Goal: Use online tool/utility

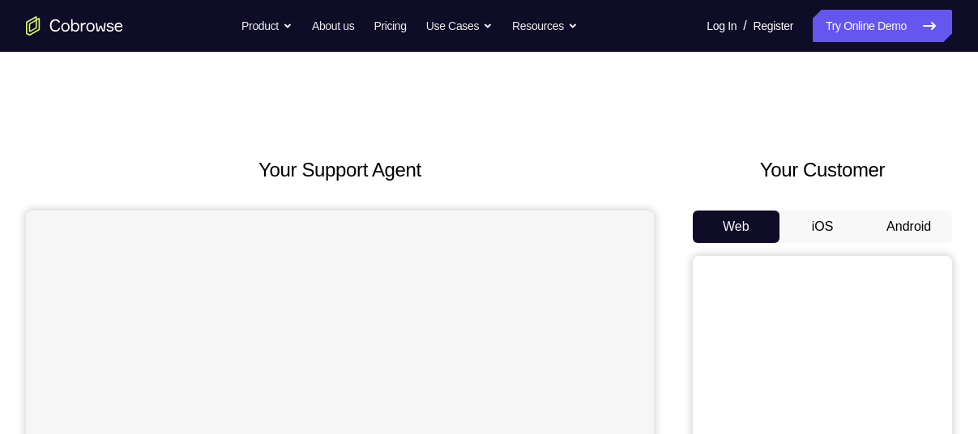
click at [912, 214] on button "Android" at bounding box center [908, 227] width 87 height 32
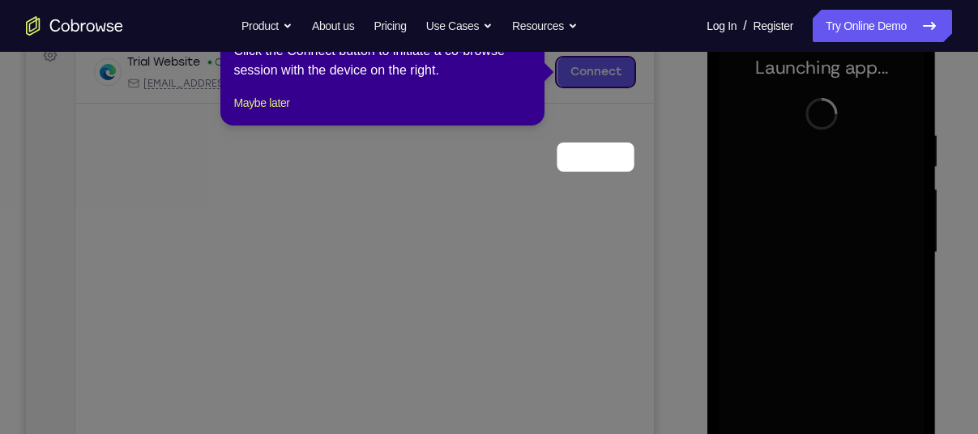
scroll to position [168, 0]
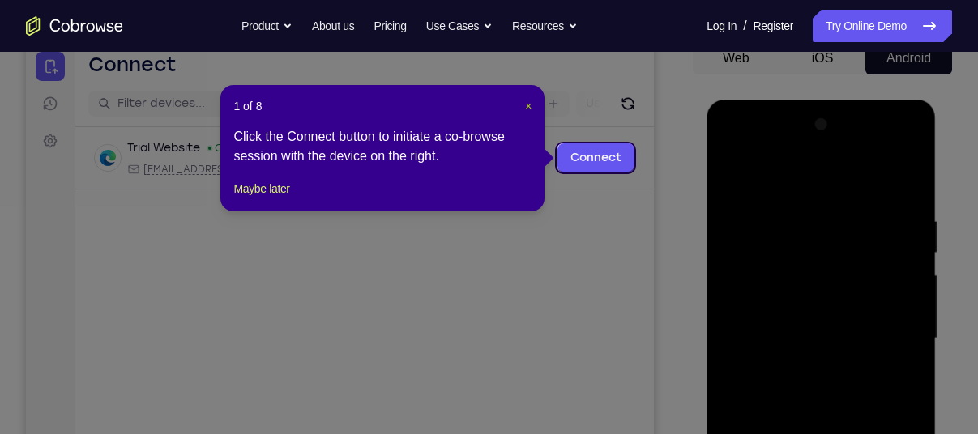
click at [525, 112] on button "×" at bounding box center [528, 106] width 6 height 16
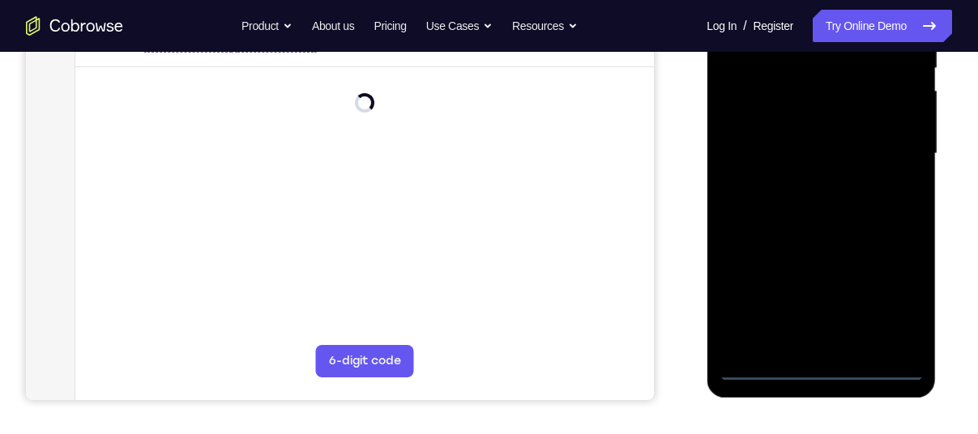
scroll to position [357, 0]
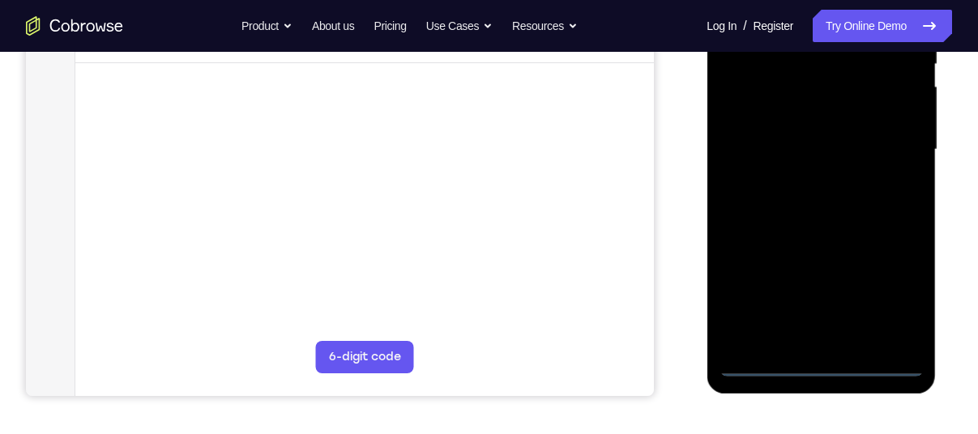
click at [816, 369] on div at bounding box center [820, 150] width 204 height 454
click at [885, 306] on div at bounding box center [820, 150] width 204 height 454
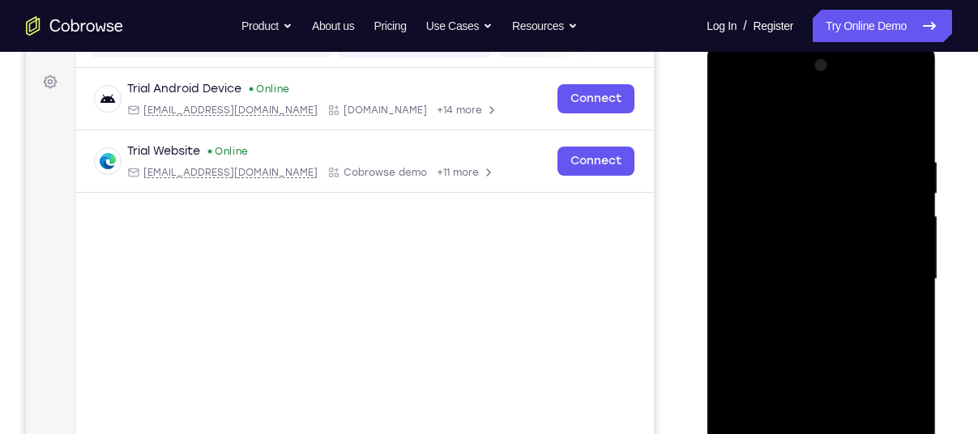
scroll to position [217, 0]
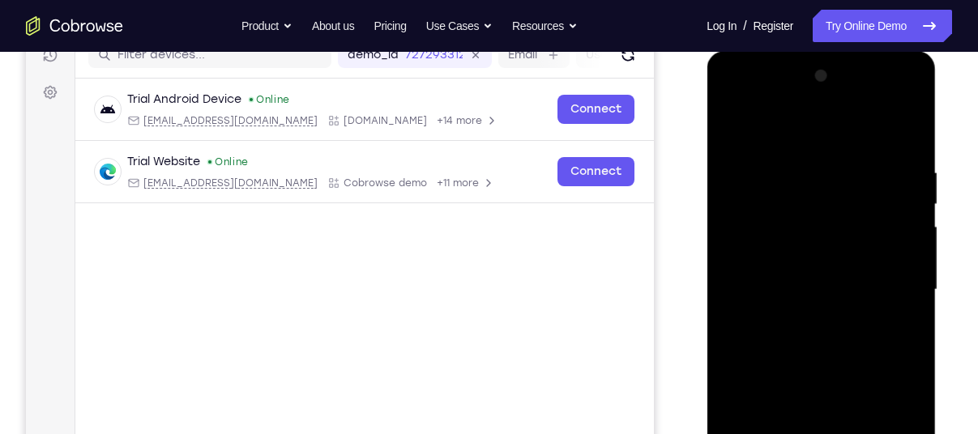
click at [782, 118] on div at bounding box center [820, 290] width 204 height 454
click at [748, 237] on div at bounding box center [820, 290] width 204 height 454
click at [801, 272] on div at bounding box center [820, 290] width 204 height 454
click at [769, 266] on div at bounding box center [820, 290] width 204 height 454
click at [765, 291] on div at bounding box center [820, 290] width 204 height 454
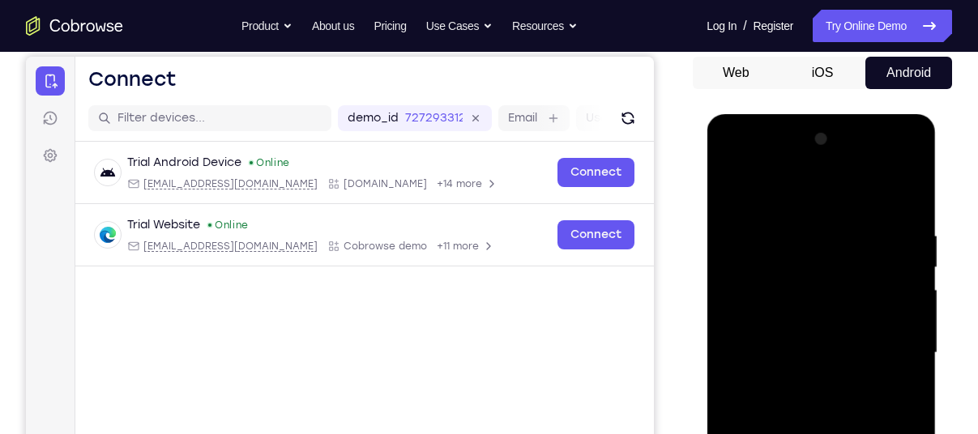
scroll to position [153, 0]
click at [885, 164] on div at bounding box center [820, 354] width 204 height 454
click at [773, 164] on div at bounding box center [820, 354] width 204 height 454
click at [885, 348] on div at bounding box center [820, 354] width 204 height 454
click at [888, 166] on div at bounding box center [820, 354] width 204 height 454
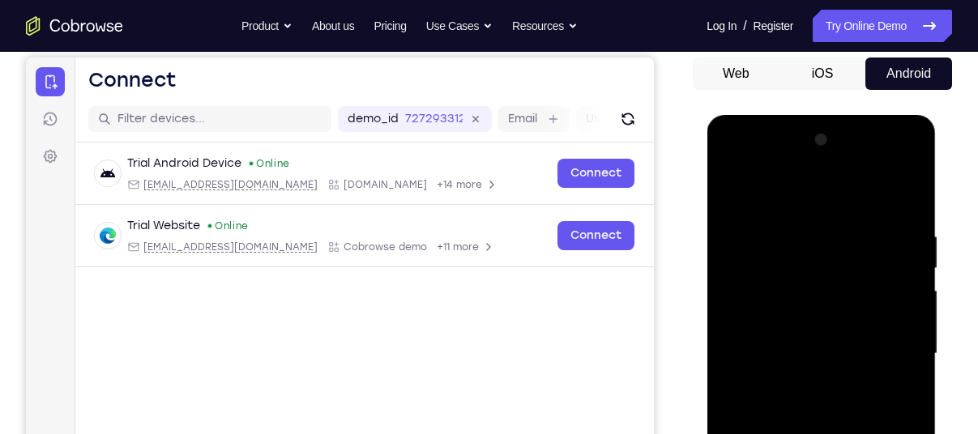
click at [820, 196] on div at bounding box center [820, 354] width 204 height 454
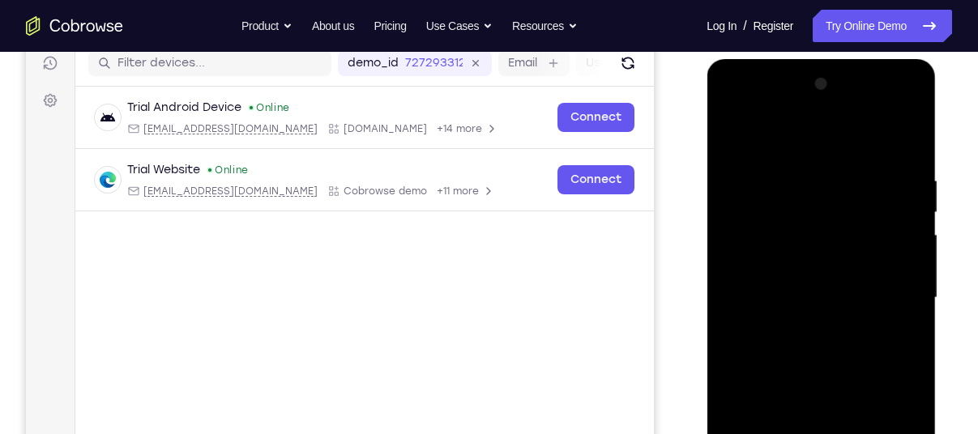
scroll to position [215, 0]
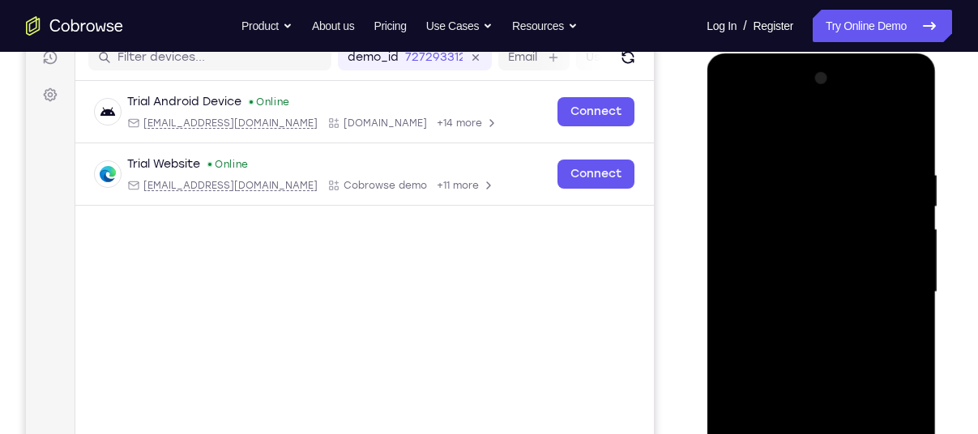
click at [803, 373] on div at bounding box center [820, 293] width 204 height 454
click at [824, 221] on div at bounding box center [820, 293] width 204 height 454
click at [817, 245] on div at bounding box center [820, 293] width 204 height 454
drag, startPoint x: 808, startPoint y: 284, endPoint x: 803, endPoint y: 203, distance: 81.1
click at [803, 203] on div at bounding box center [820, 293] width 204 height 454
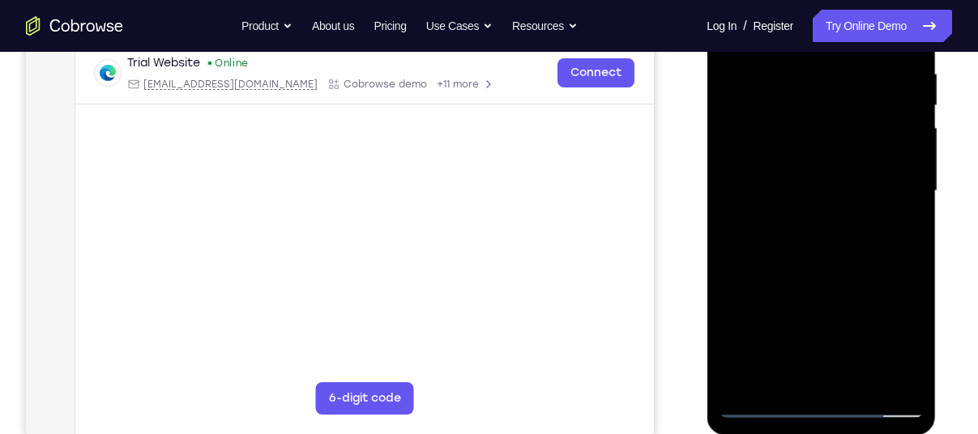
scroll to position [320, 0]
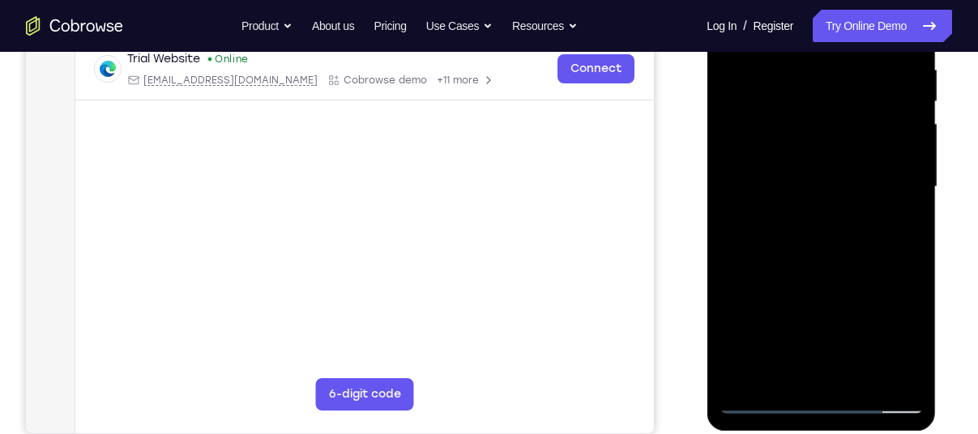
click at [781, 363] on div at bounding box center [820, 187] width 204 height 454
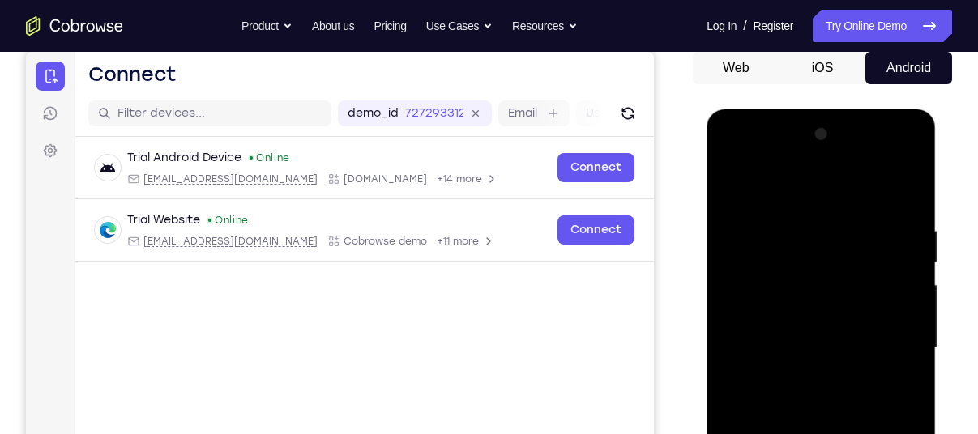
scroll to position [159, 0]
click at [752, 333] on div at bounding box center [820, 348] width 204 height 454
click at [769, 384] on div at bounding box center [820, 348] width 204 height 454
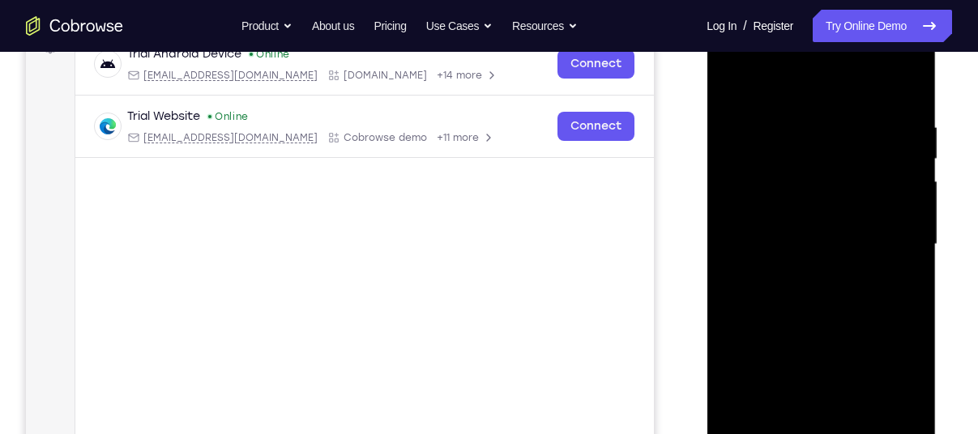
scroll to position [303, 0]
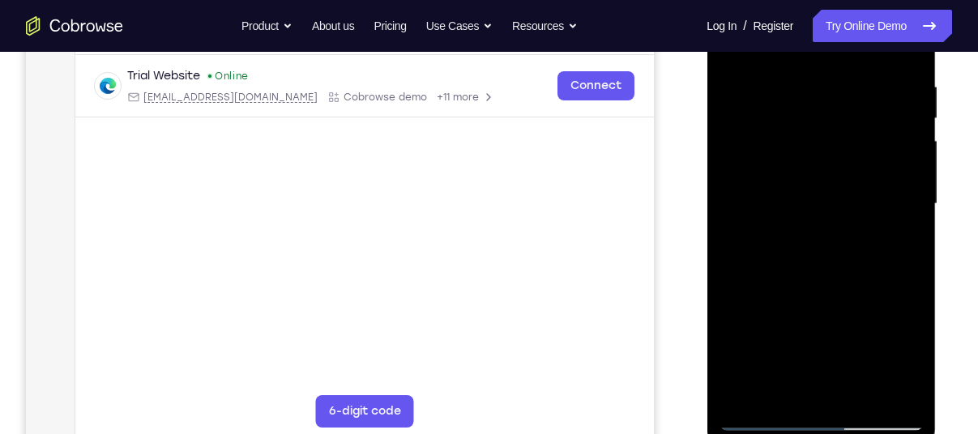
click at [791, 347] on div at bounding box center [820, 204] width 204 height 454
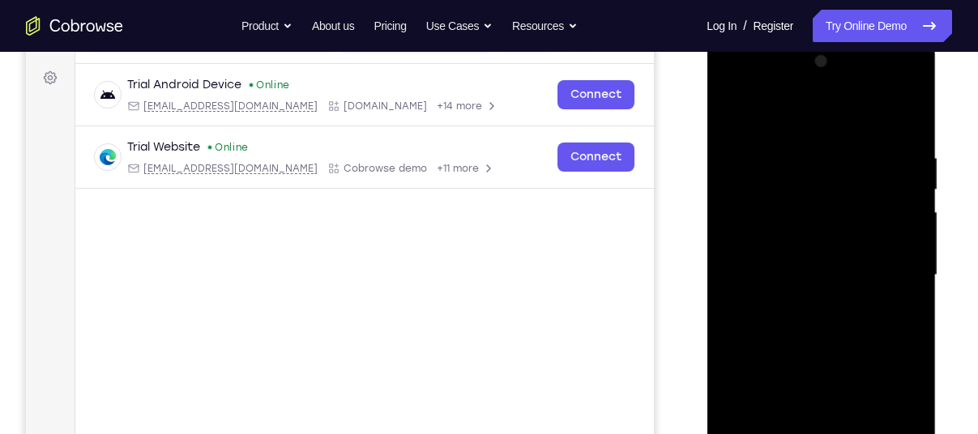
scroll to position [230, 0]
click at [770, 128] on div at bounding box center [820, 277] width 204 height 454
click at [754, 215] on div at bounding box center [820, 277] width 204 height 454
drag, startPoint x: 808, startPoint y: 211, endPoint x: 804, endPoint y: 121, distance: 89.2
click at [804, 121] on div at bounding box center [820, 277] width 204 height 454
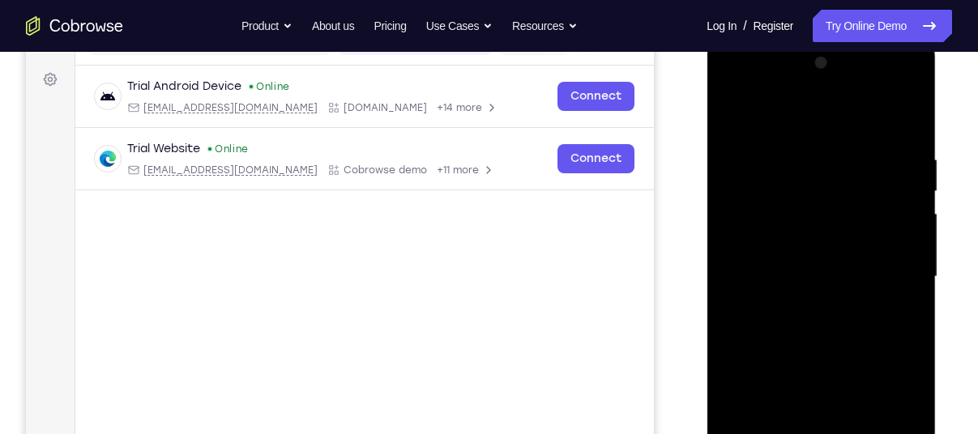
drag, startPoint x: 790, startPoint y: 325, endPoint x: 812, endPoint y: 147, distance: 178.7
click at [812, 147] on div at bounding box center [820, 277] width 204 height 454
drag, startPoint x: 847, startPoint y: 190, endPoint x: 859, endPoint y: 253, distance: 63.5
click at [859, 253] on div at bounding box center [820, 277] width 204 height 454
click at [733, 111] on div at bounding box center [820, 277] width 204 height 454
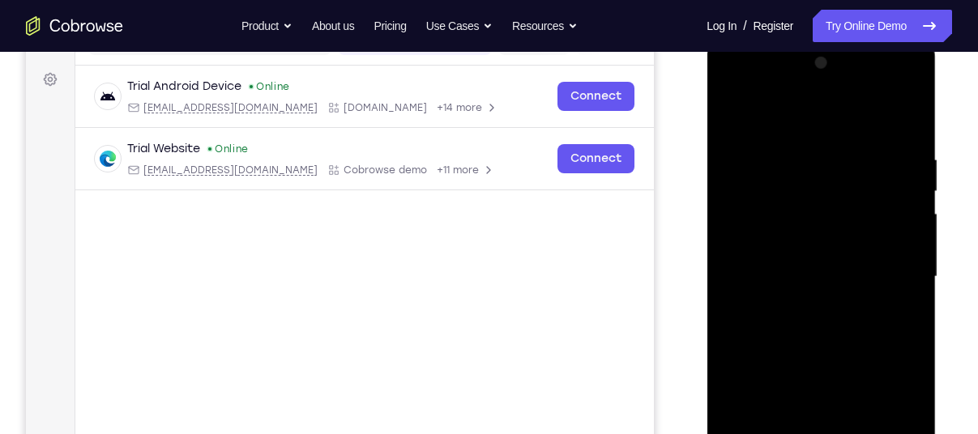
drag, startPoint x: 796, startPoint y: 201, endPoint x: 813, endPoint y: 66, distance: 136.3
click at [813, 66] on div at bounding box center [820, 277] width 204 height 454
drag, startPoint x: 860, startPoint y: 182, endPoint x: 869, endPoint y: 319, distance: 137.2
click at [869, 319] on div at bounding box center [820, 277] width 204 height 454
click at [745, 116] on div at bounding box center [820, 277] width 204 height 454
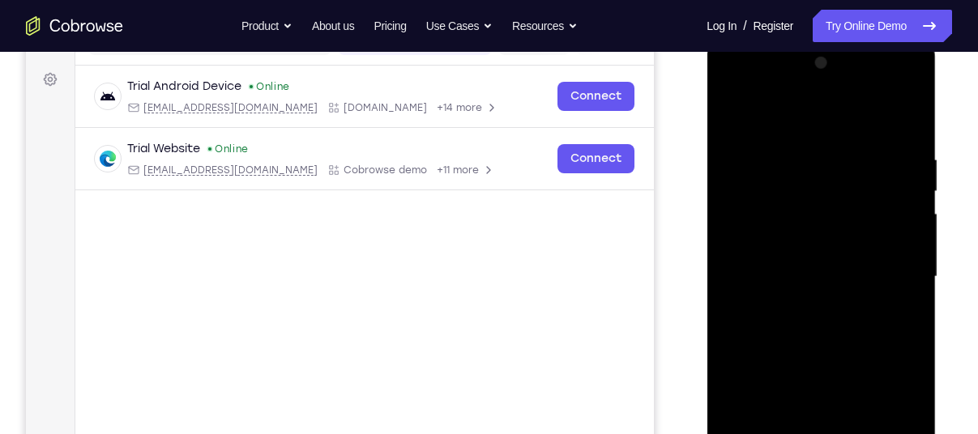
click at [888, 87] on div at bounding box center [820, 277] width 204 height 454
click at [774, 139] on div at bounding box center [820, 277] width 204 height 454
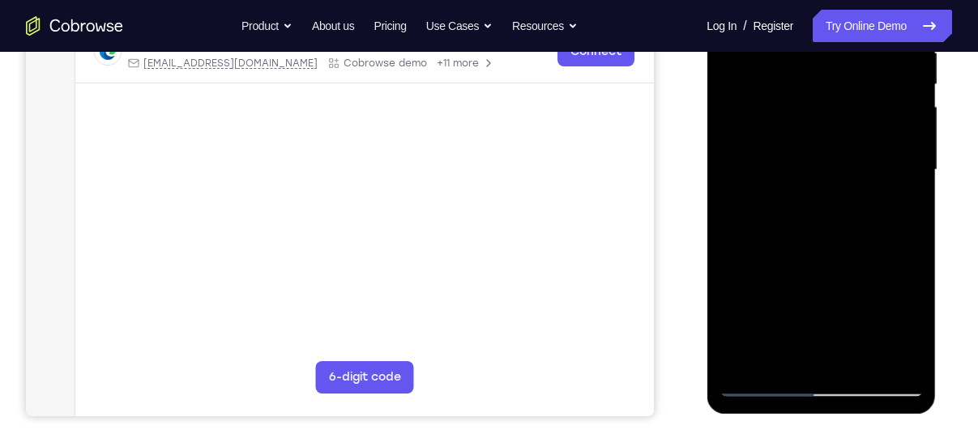
scroll to position [345, 0]
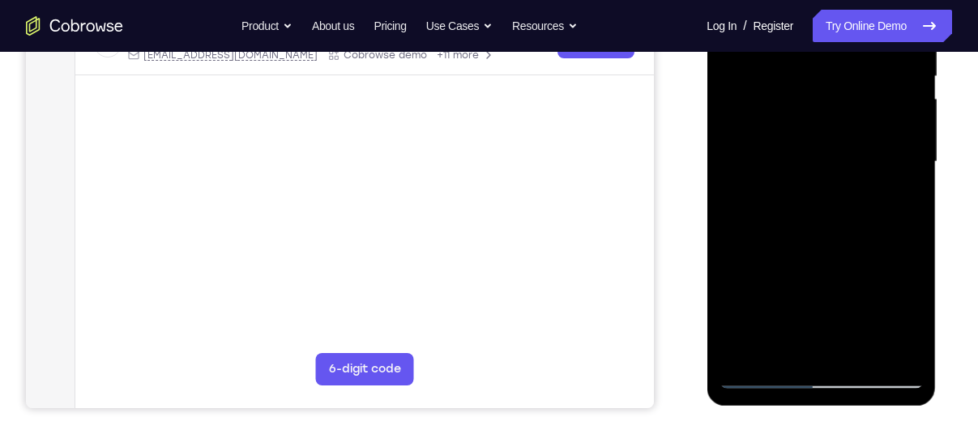
click at [803, 347] on div at bounding box center [820, 162] width 204 height 454
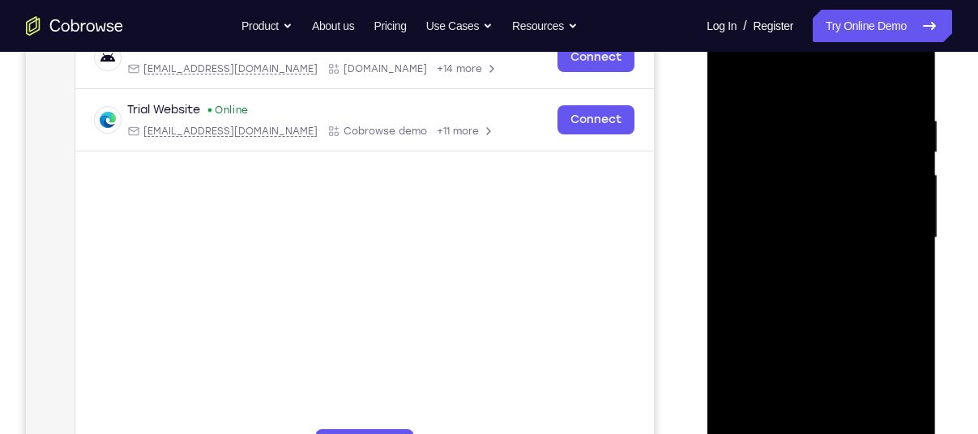
scroll to position [262, 0]
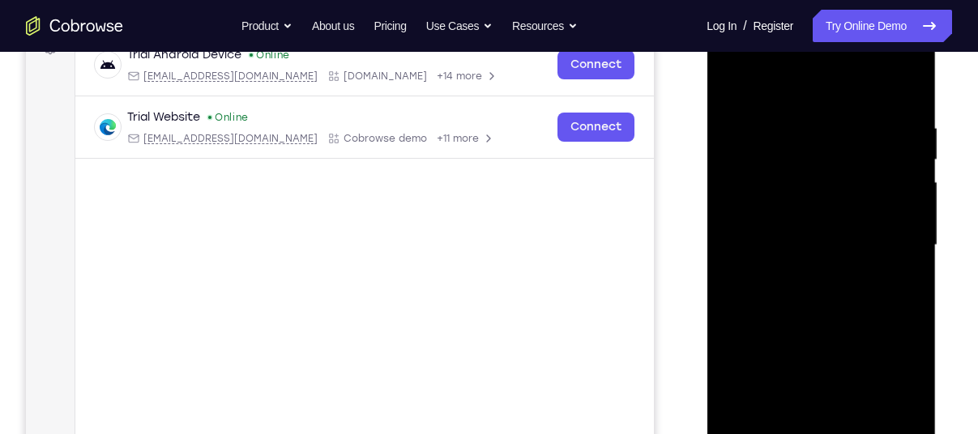
click at [829, 256] on div at bounding box center [820, 246] width 204 height 454
click at [824, 226] on div at bounding box center [820, 246] width 204 height 454
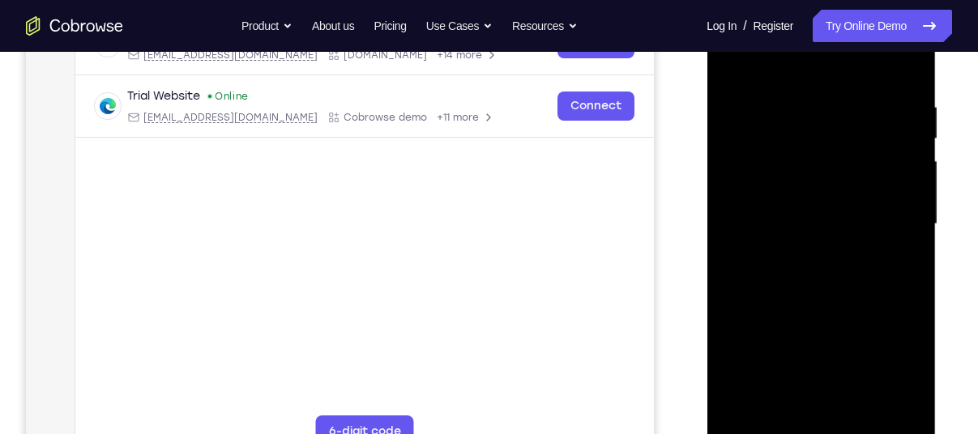
scroll to position [228, 0]
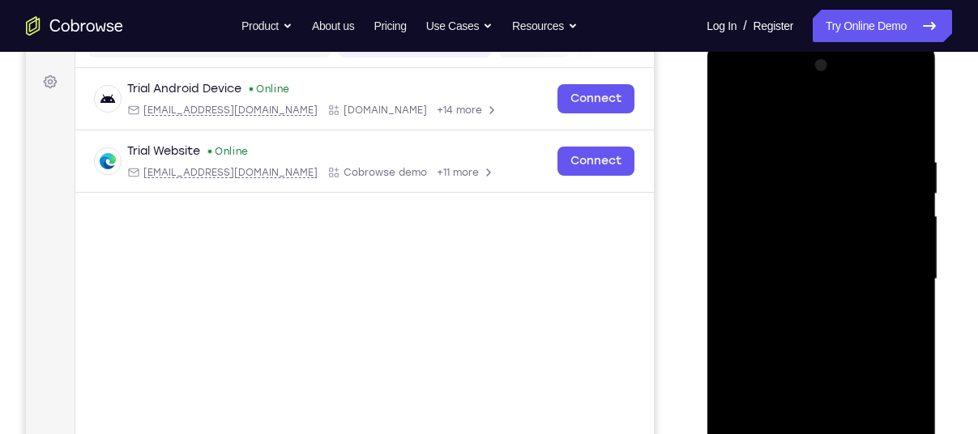
click at [780, 252] on div at bounding box center [820, 280] width 204 height 454
drag, startPoint x: 802, startPoint y: 220, endPoint x: 814, endPoint y: 87, distance: 134.2
click at [814, 87] on div at bounding box center [820, 280] width 204 height 454
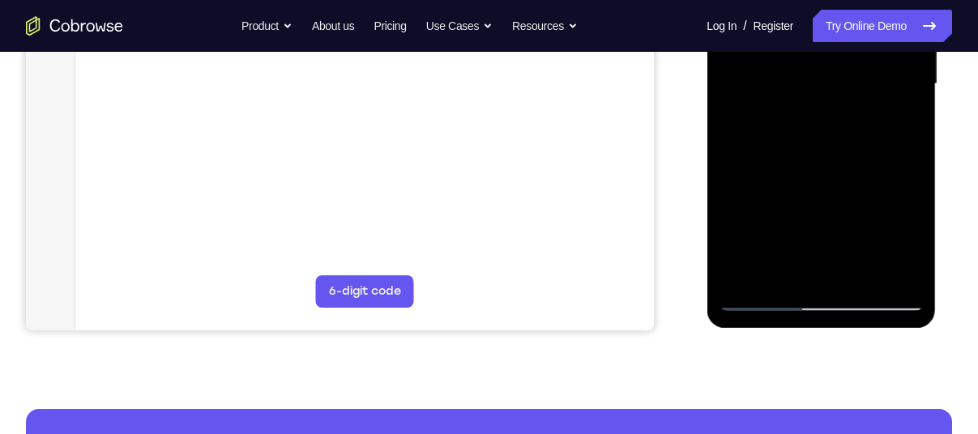
scroll to position [424, 0]
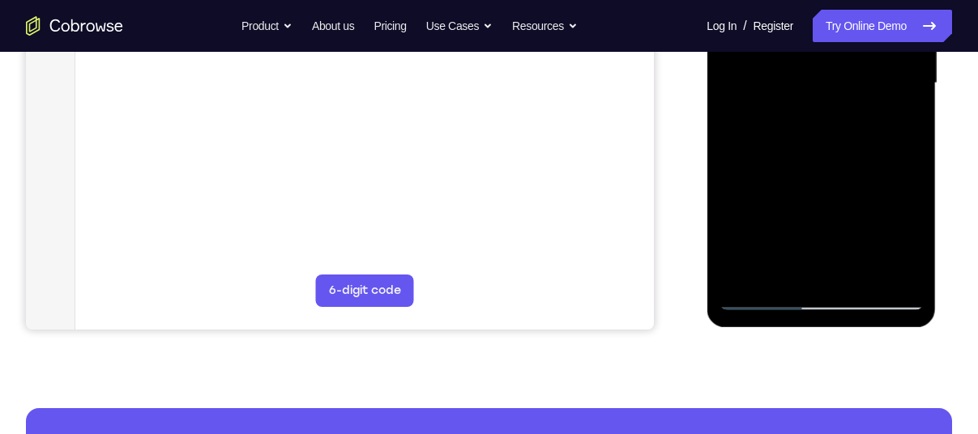
click at [808, 265] on div at bounding box center [820, 84] width 204 height 454
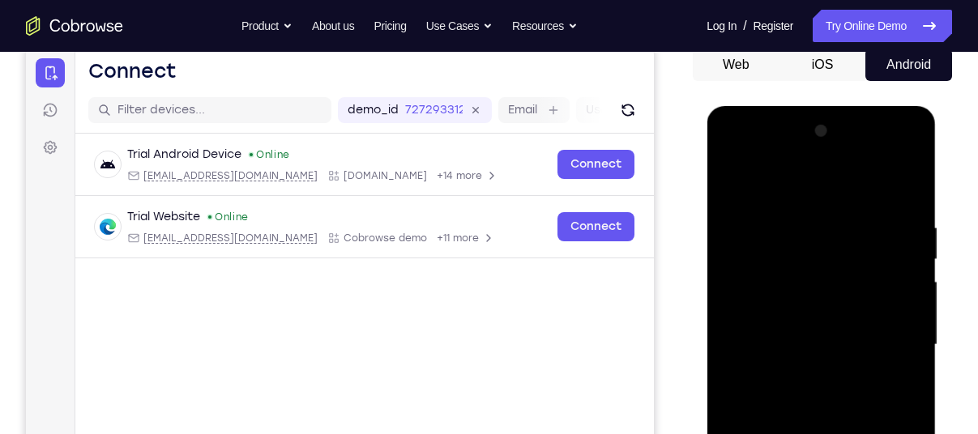
scroll to position [160, 0]
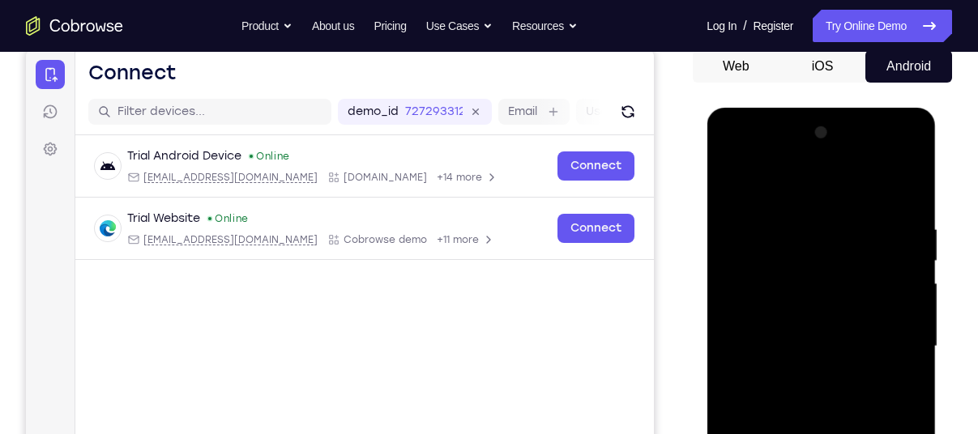
click at [889, 152] on div at bounding box center [820, 347] width 204 height 454
click at [906, 216] on div at bounding box center [820, 347] width 204 height 454
click at [763, 155] on div at bounding box center [820, 347] width 204 height 454
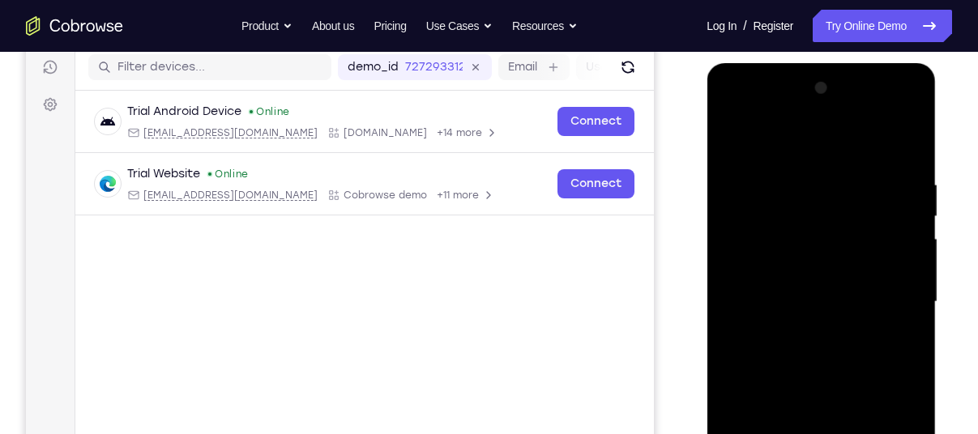
click at [896, 302] on div at bounding box center [820, 302] width 204 height 454
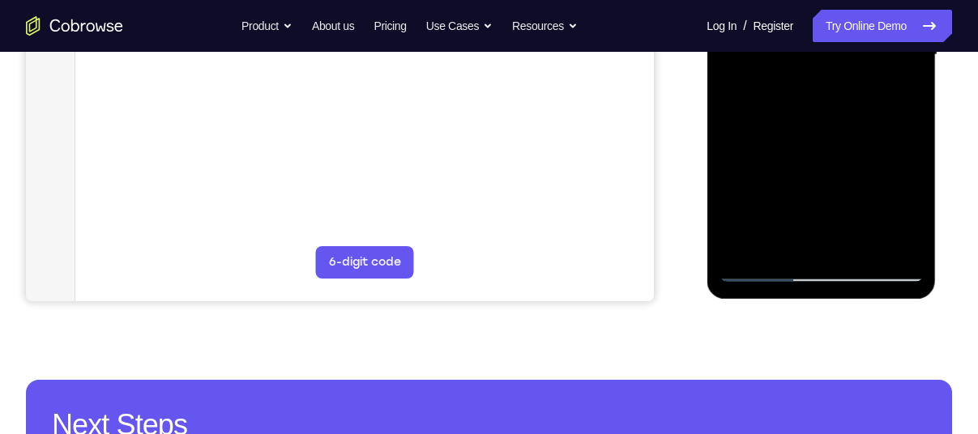
scroll to position [462, 0]
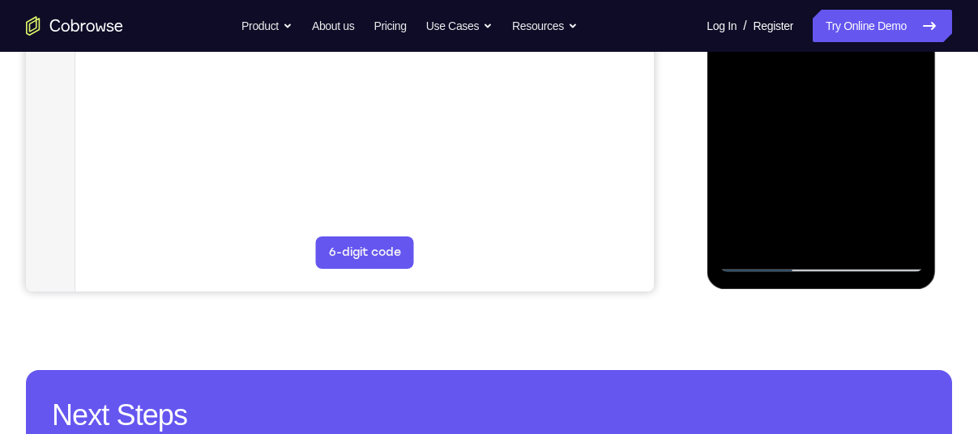
click at [835, 236] on div at bounding box center [820, 46] width 204 height 454
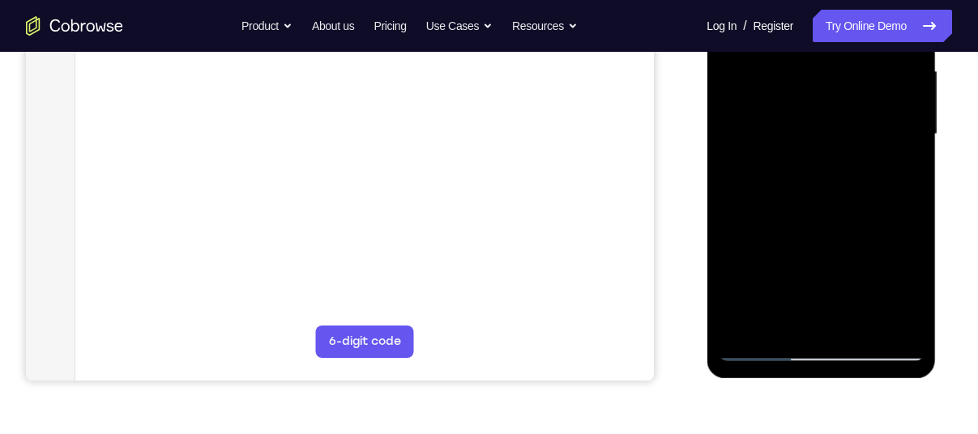
scroll to position [370, 0]
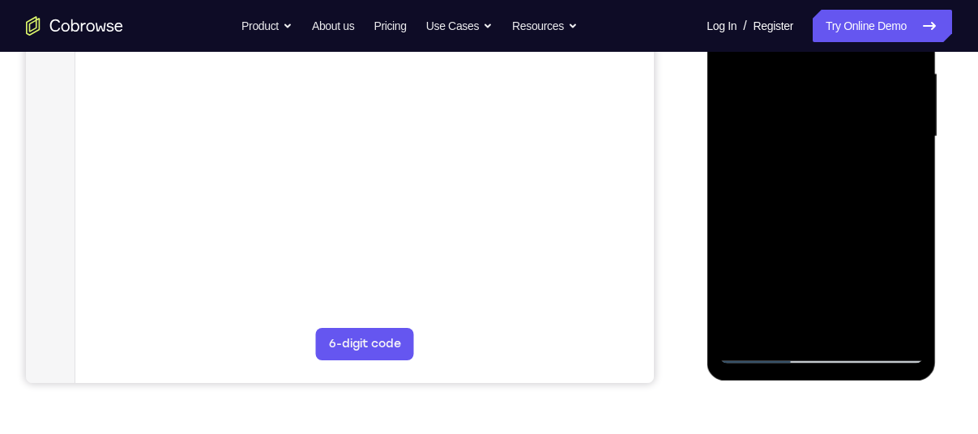
click at [812, 219] on div at bounding box center [820, 137] width 204 height 454
click at [821, 131] on div at bounding box center [820, 137] width 204 height 454
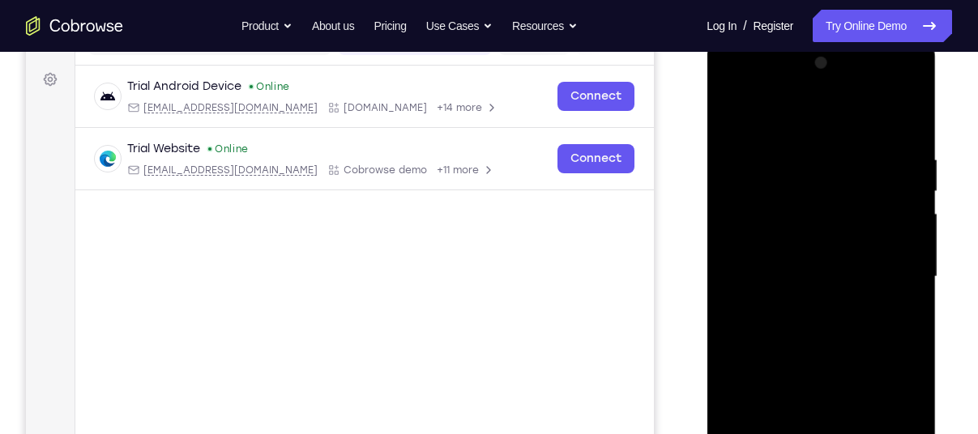
scroll to position [229, 0]
click at [830, 227] on div at bounding box center [820, 278] width 204 height 454
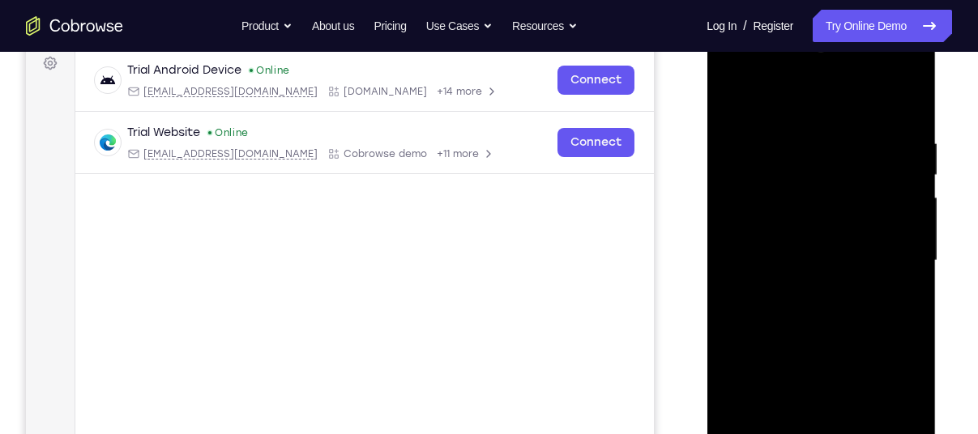
scroll to position [249, 0]
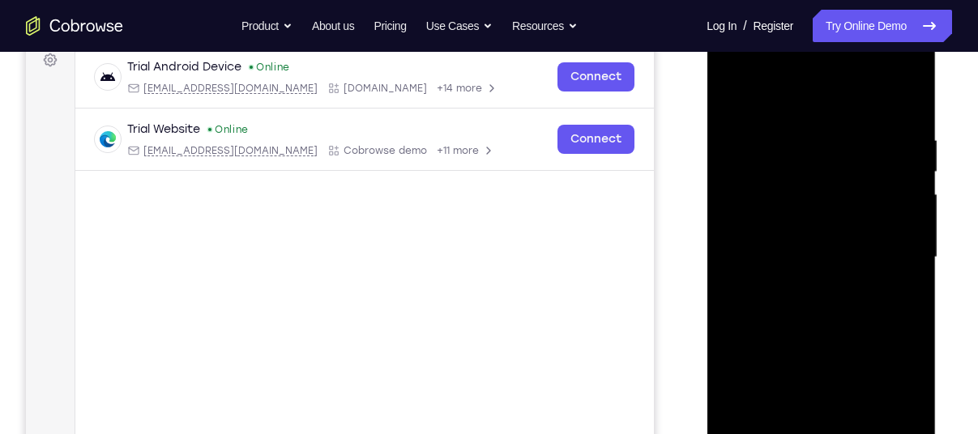
click at [837, 185] on div at bounding box center [820, 258] width 204 height 454
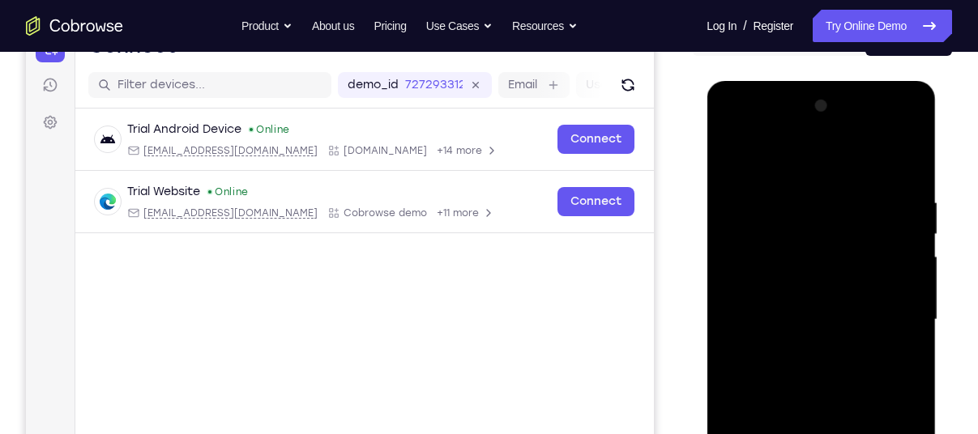
scroll to position [172, 0]
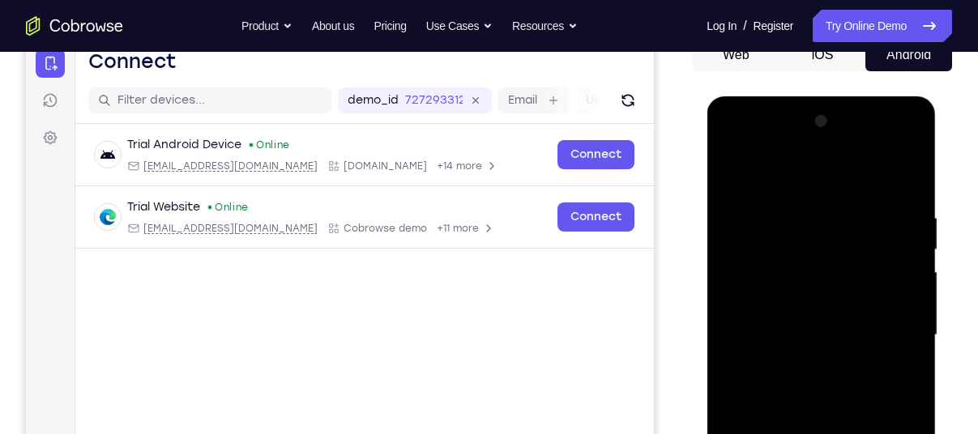
click at [837, 254] on div at bounding box center [820, 336] width 204 height 454
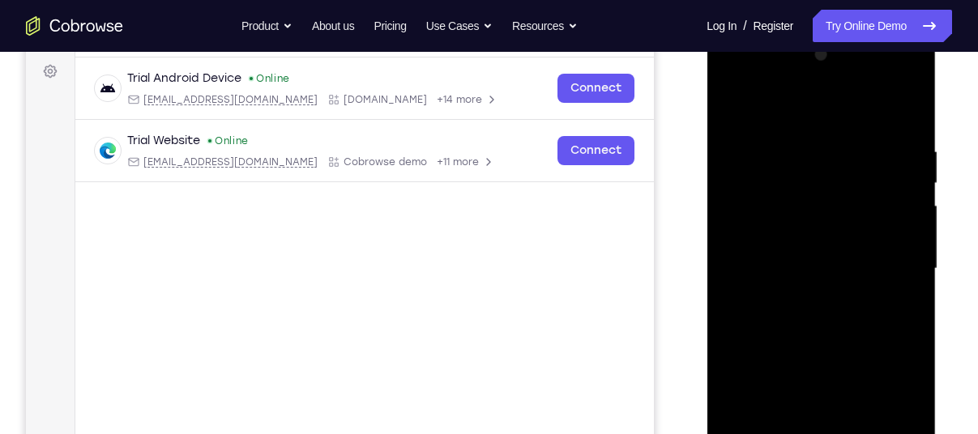
scroll to position [297, 0]
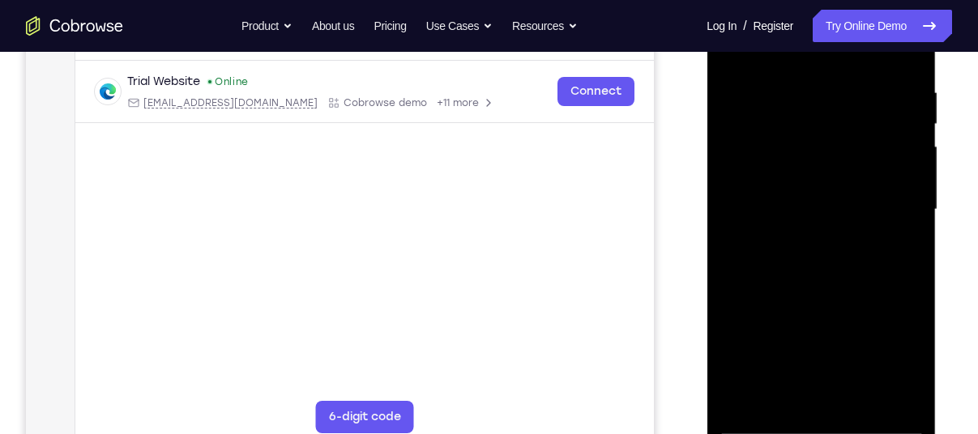
click at [842, 275] on div at bounding box center [820, 210] width 204 height 454
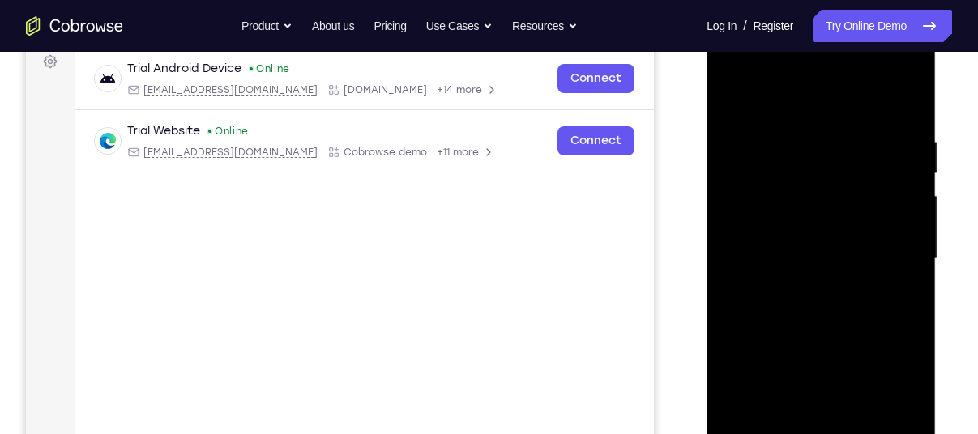
scroll to position [245, 0]
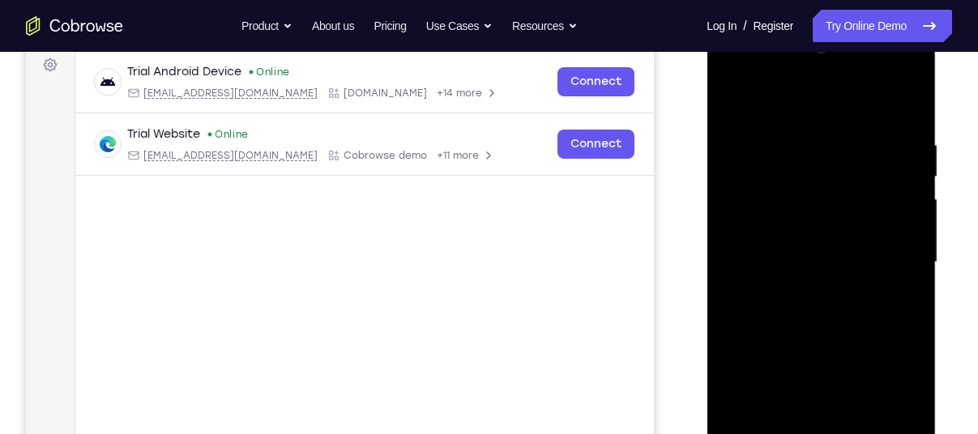
click at [910, 96] on div at bounding box center [820, 263] width 204 height 454
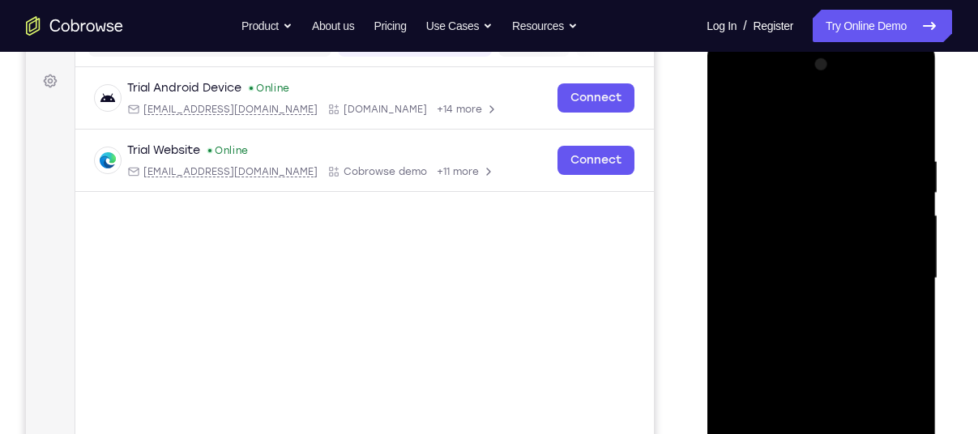
scroll to position [228, 0]
click at [733, 114] on div at bounding box center [820, 280] width 204 height 454
drag, startPoint x: 801, startPoint y: 318, endPoint x: 817, endPoint y: 152, distance: 166.8
click at [817, 152] on div at bounding box center [820, 280] width 204 height 454
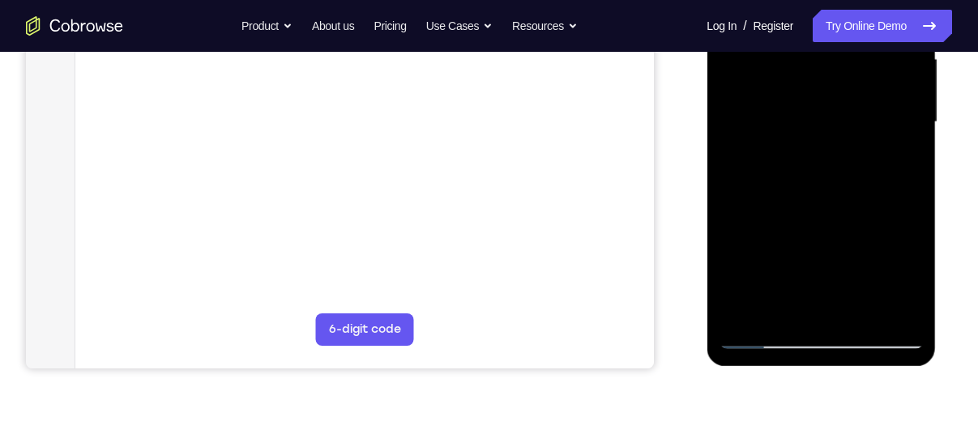
scroll to position [386, 0]
click at [782, 307] on div at bounding box center [820, 121] width 204 height 454
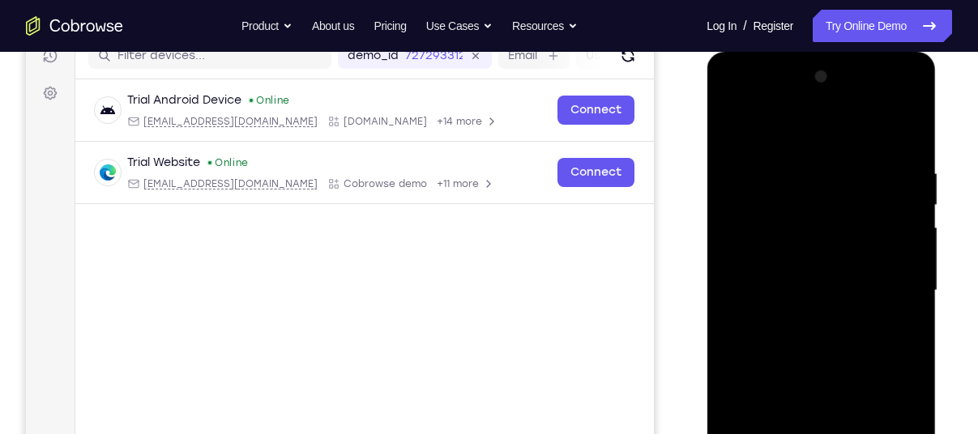
scroll to position [214, 0]
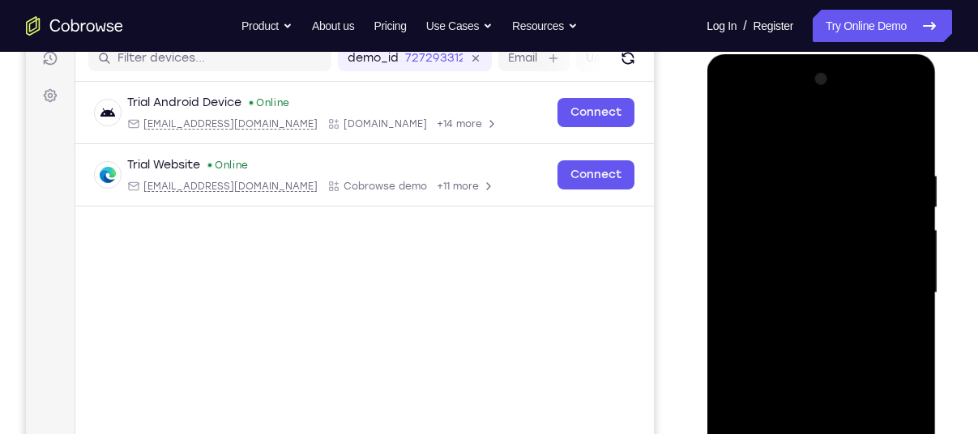
click at [767, 126] on div at bounding box center [820, 293] width 204 height 454
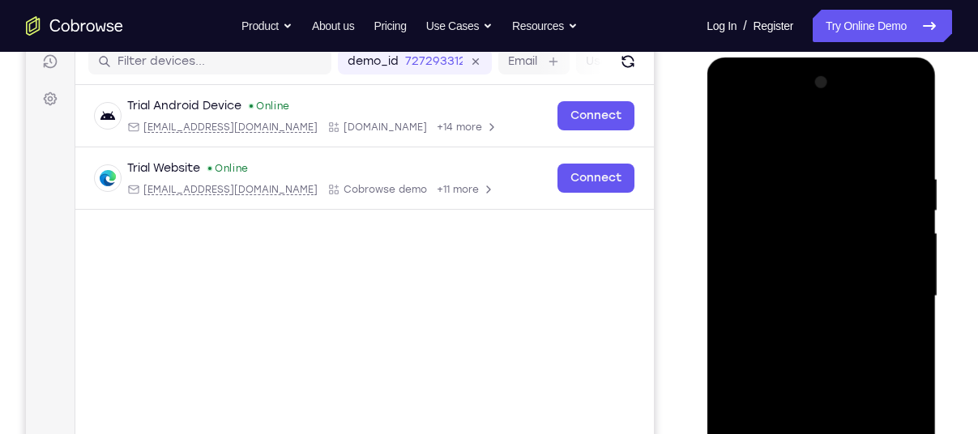
click at [885, 100] on div at bounding box center [820, 297] width 204 height 454
click at [816, 144] on div at bounding box center [820, 297] width 204 height 454
click at [767, 148] on div at bounding box center [820, 297] width 204 height 454
click at [893, 103] on div at bounding box center [820, 297] width 204 height 454
click at [805, 156] on div at bounding box center [820, 297] width 204 height 454
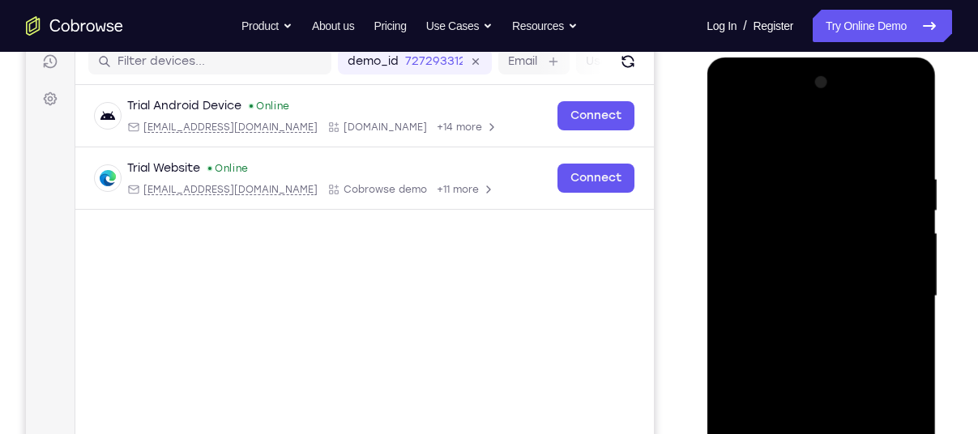
click at [799, 166] on div at bounding box center [820, 297] width 204 height 454
click at [731, 126] on div at bounding box center [820, 297] width 204 height 454
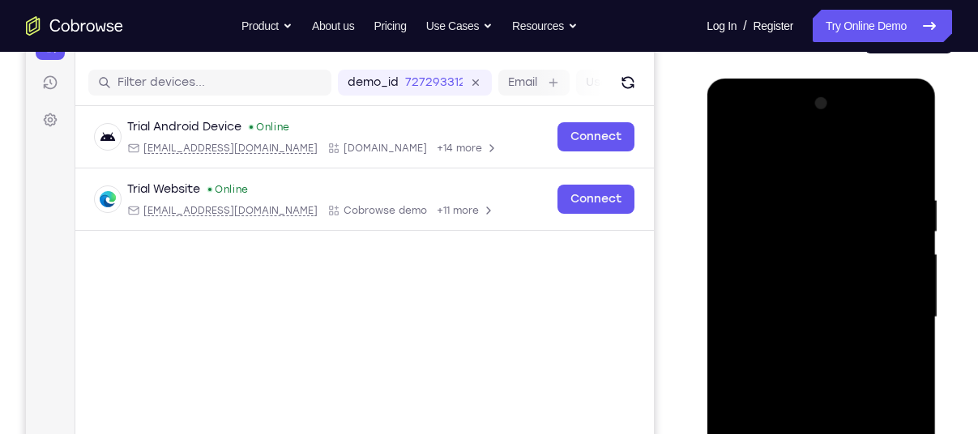
scroll to position [188, 0]
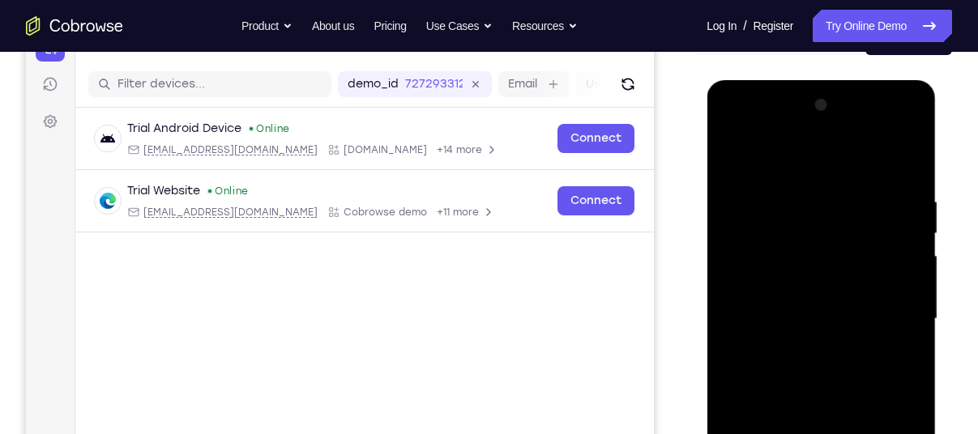
click at [735, 151] on div at bounding box center [820, 319] width 204 height 454
drag, startPoint x: 847, startPoint y: 241, endPoint x: 851, endPoint y: 292, distance: 52.0
click at [851, 292] on div at bounding box center [820, 319] width 204 height 454
click at [879, 151] on div at bounding box center [820, 319] width 204 height 454
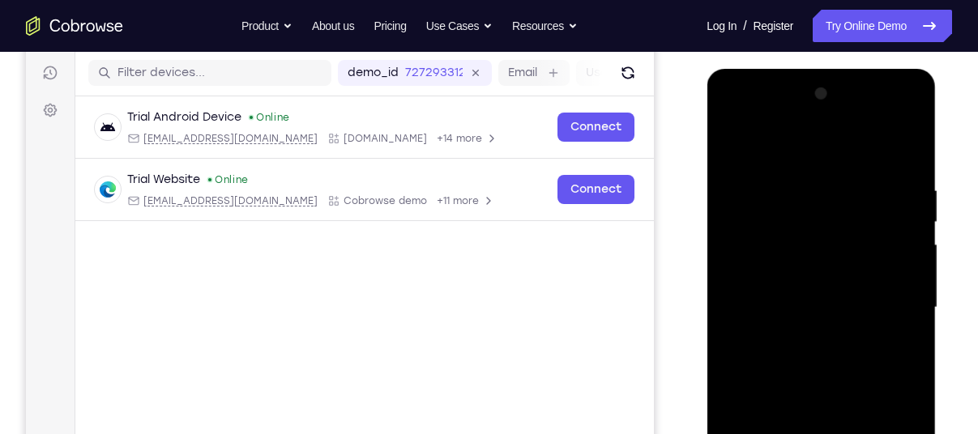
scroll to position [199, 0]
click at [906, 185] on div at bounding box center [820, 308] width 204 height 454
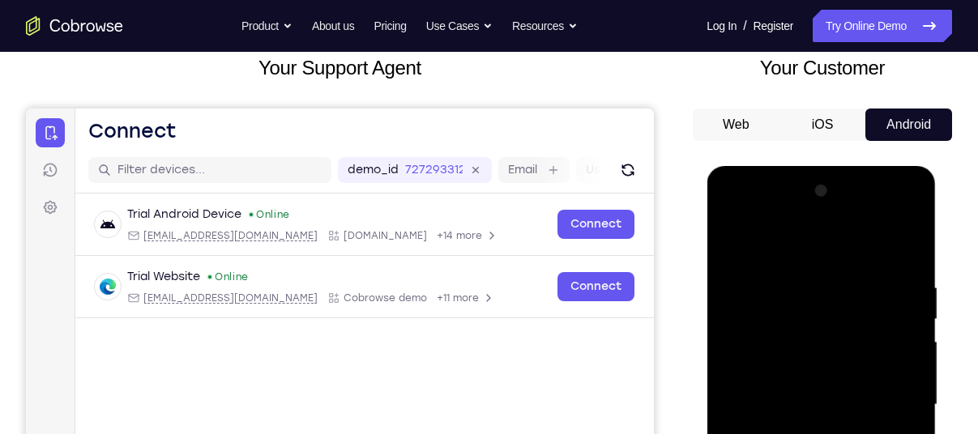
scroll to position [94, 0]
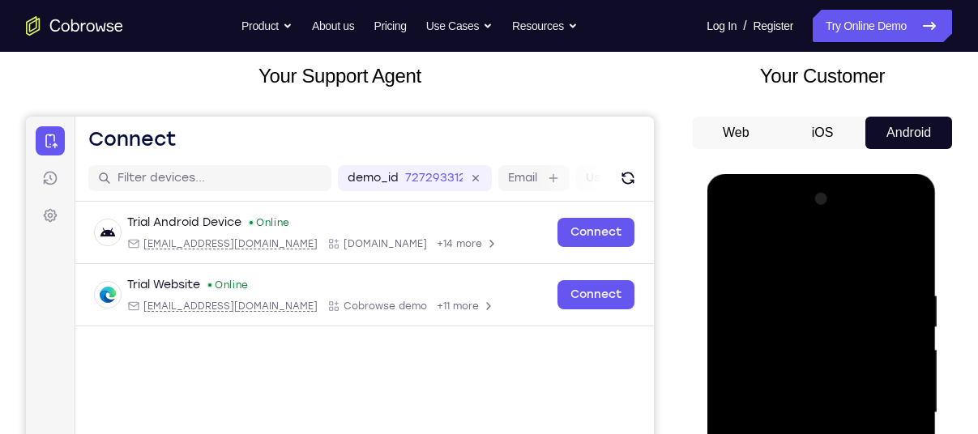
click at [890, 211] on div at bounding box center [820, 413] width 204 height 454
click at [819, 255] on div at bounding box center [820, 413] width 204 height 454
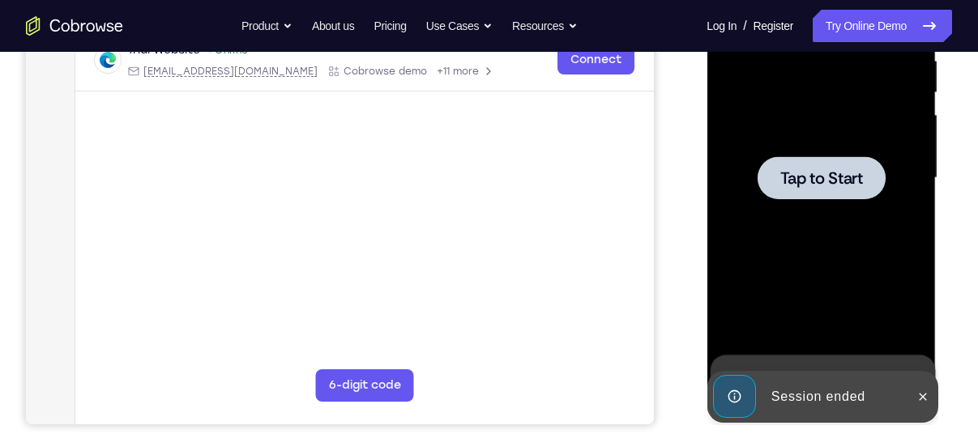
scroll to position [329, 0]
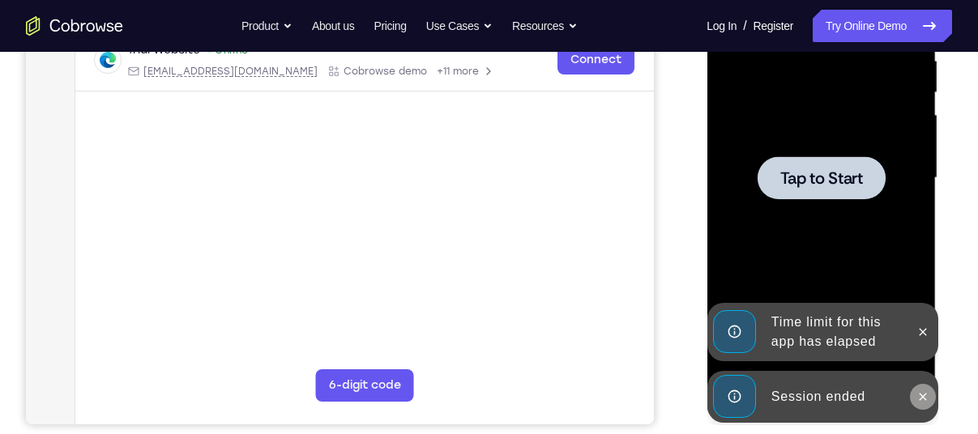
click at [923, 394] on icon at bounding box center [921, 396] width 13 height 13
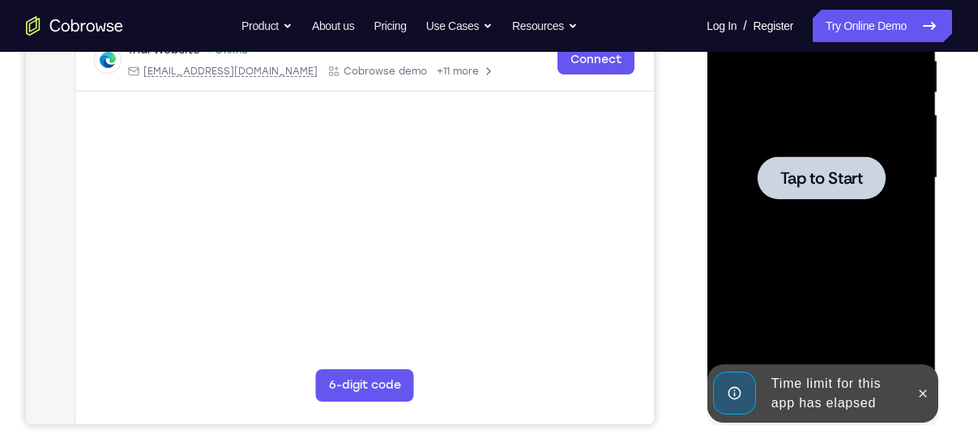
click at [802, 377] on div "Time limit for this app has elapsed" at bounding box center [835, 394] width 142 height 52
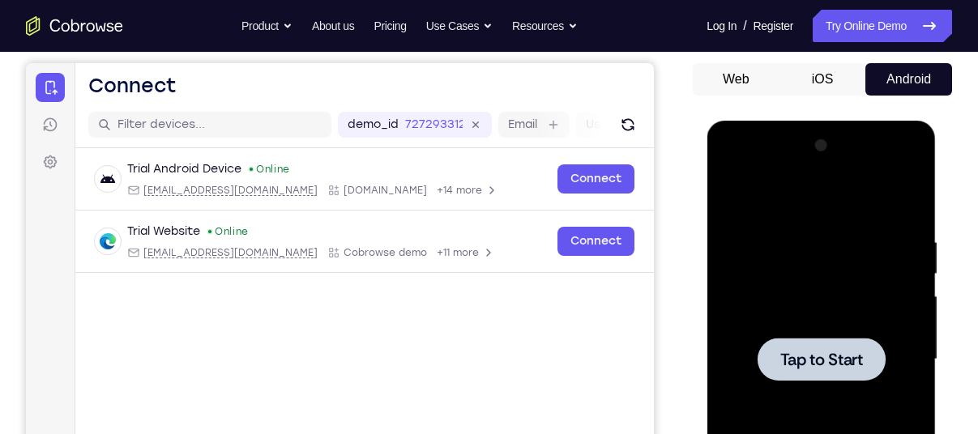
scroll to position [211, 0]
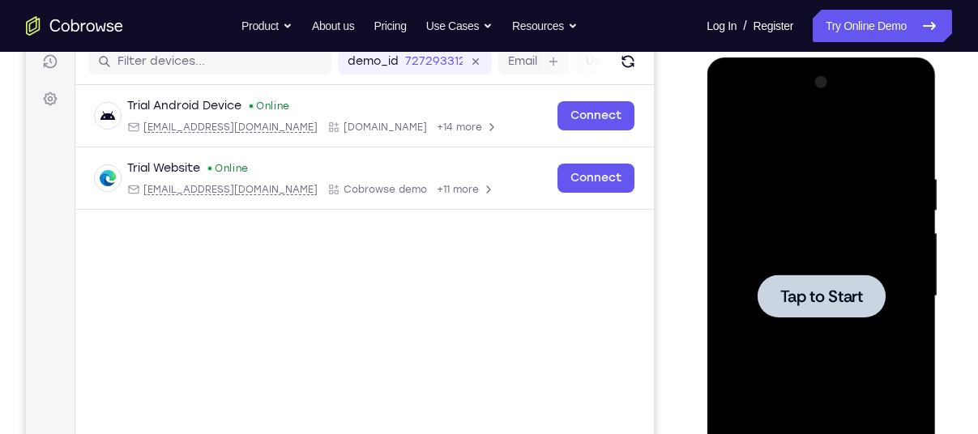
click at [821, 299] on span "Tap to Start" at bounding box center [820, 296] width 83 height 16
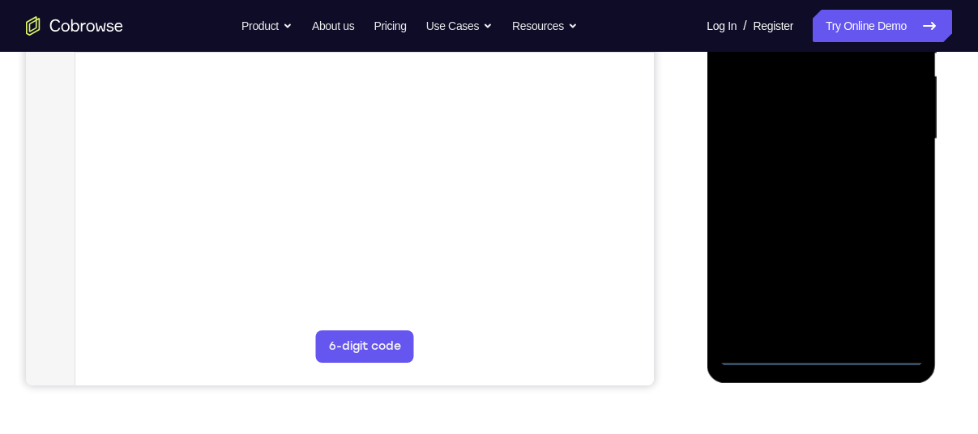
scroll to position [371, 0]
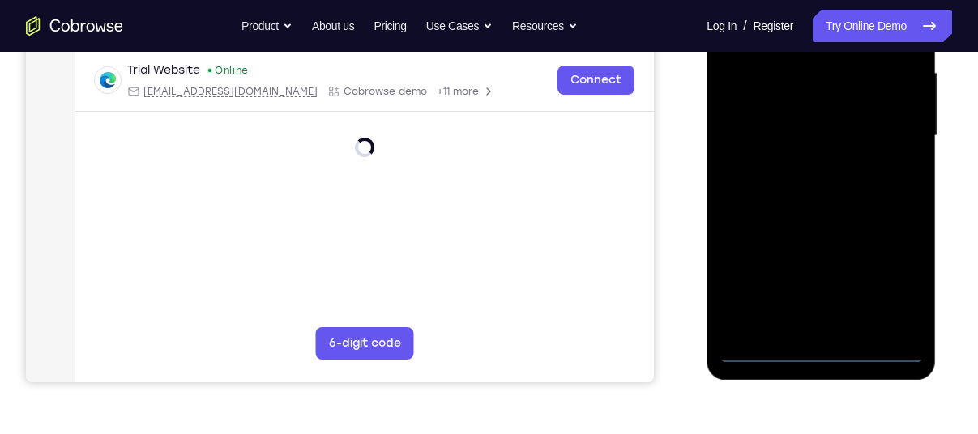
click at [815, 353] on div at bounding box center [820, 136] width 204 height 454
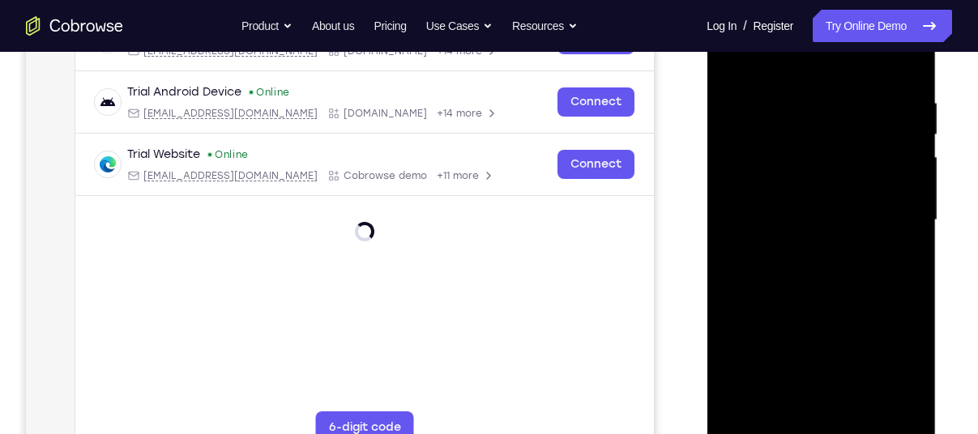
scroll to position [293, 0]
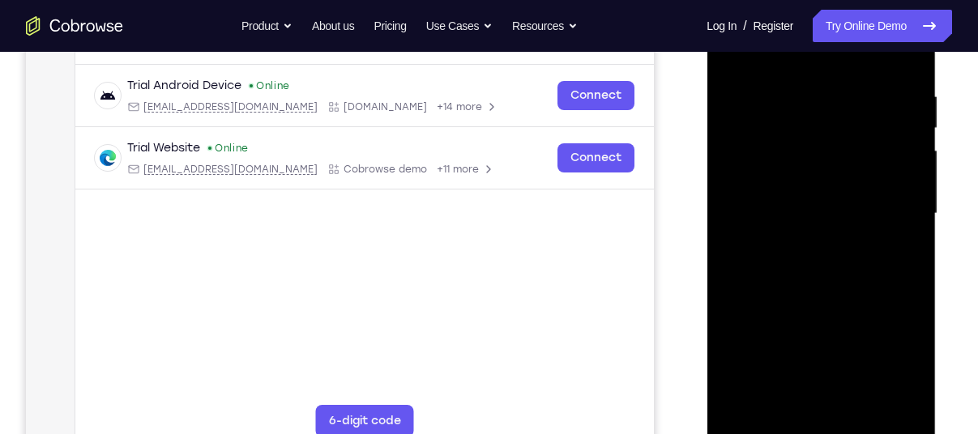
click at [893, 352] on div at bounding box center [820, 214] width 204 height 454
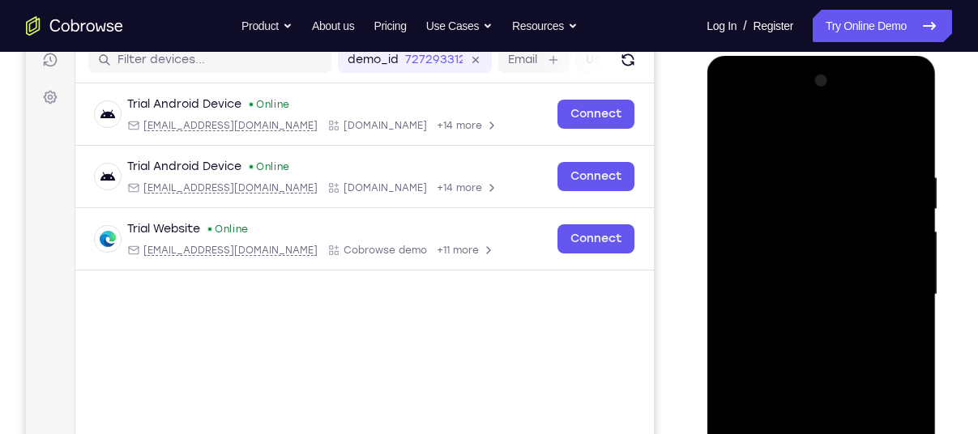
scroll to position [211, 0]
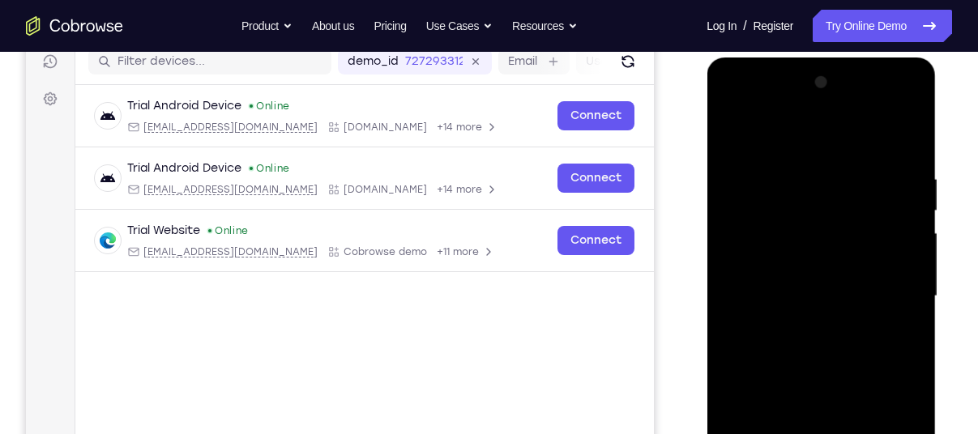
click at [774, 137] on div at bounding box center [820, 297] width 204 height 454
click at [750, 238] on div at bounding box center [820, 297] width 204 height 454
click at [757, 296] on div at bounding box center [820, 297] width 204 height 454
click at [779, 273] on div at bounding box center [820, 297] width 204 height 454
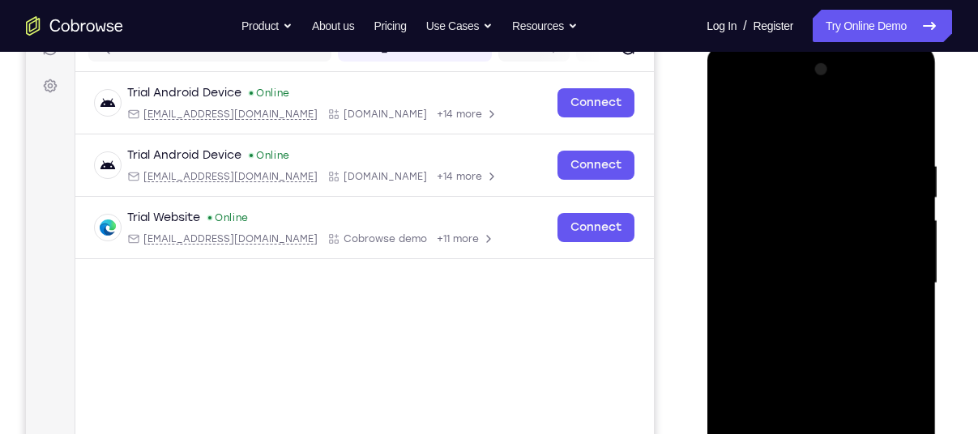
scroll to position [224, 0]
click at [815, 289] on div at bounding box center [820, 284] width 204 height 454
click at [821, 367] on div at bounding box center [820, 284] width 204 height 454
click at [832, 249] on div at bounding box center [820, 284] width 204 height 454
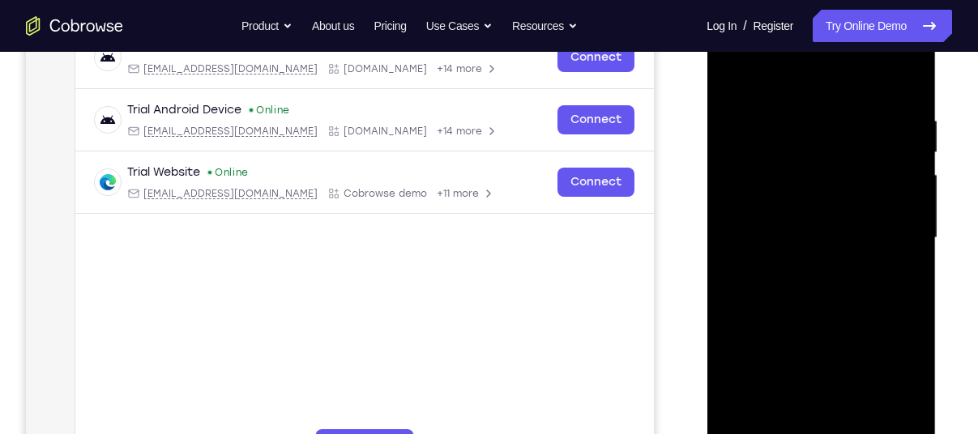
scroll to position [274, 0]
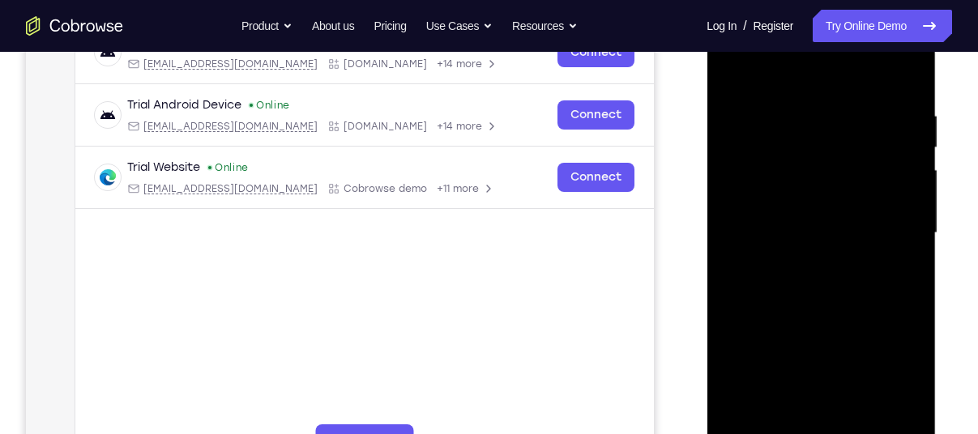
drag, startPoint x: 812, startPoint y: 278, endPoint x: 808, endPoint y: 234, distance: 44.0
click at [808, 234] on div at bounding box center [820, 233] width 204 height 454
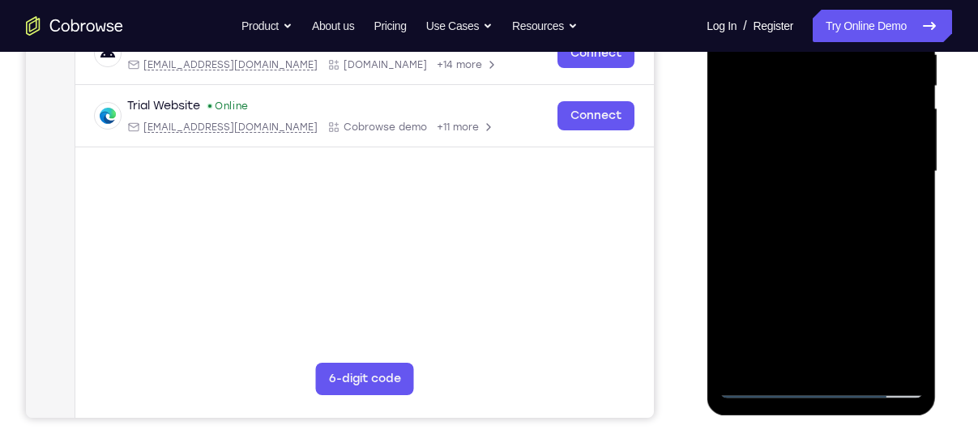
scroll to position [339, 0]
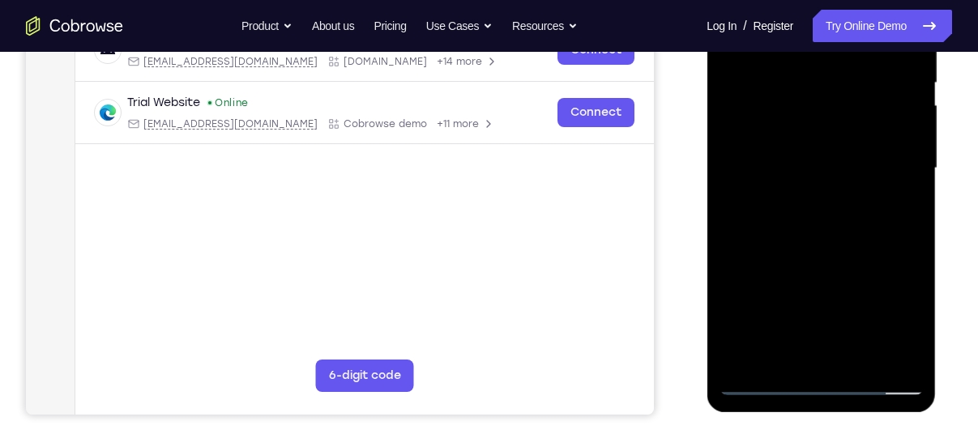
click at [791, 343] on div at bounding box center [820, 169] width 204 height 454
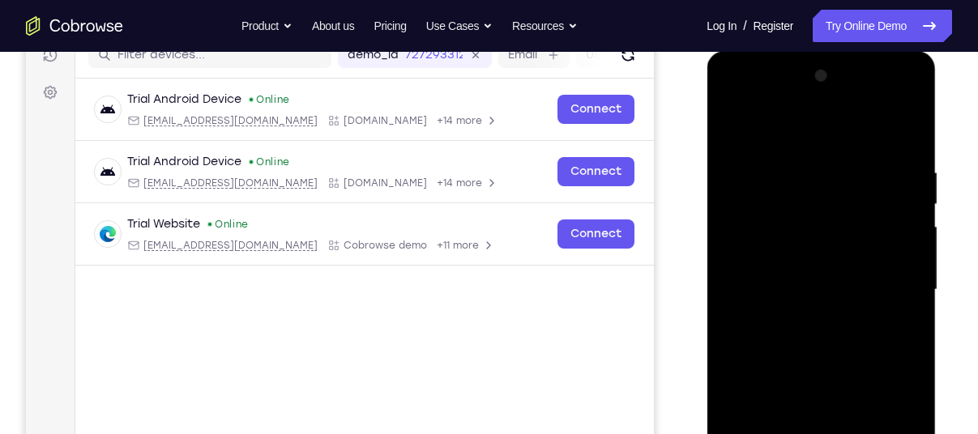
scroll to position [209, 0]
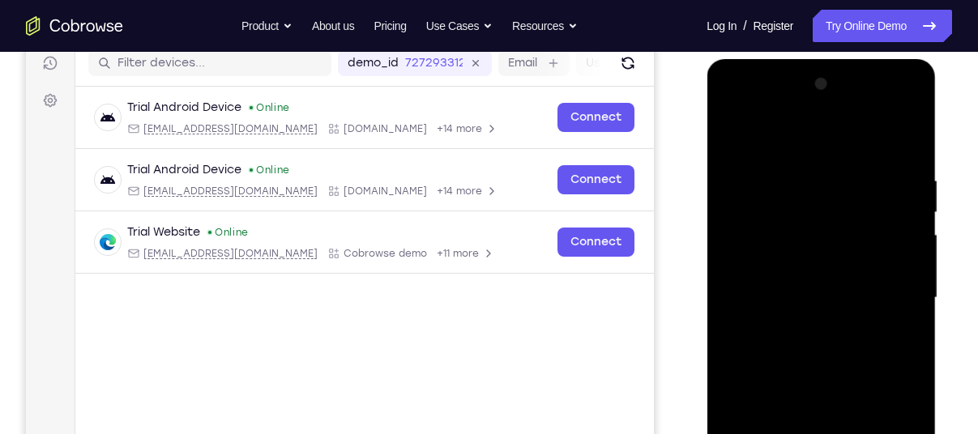
click at [778, 281] on div at bounding box center [820, 298] width 204 height 454
click at [758, 330] on div at bounding box center [820, 298] width 204 height 454
click at [819, 331] on div at bounding box center [820, 298] width 204 height 454
click at [808, 339] on div at bounding box center [820, 298] width 204 height 454
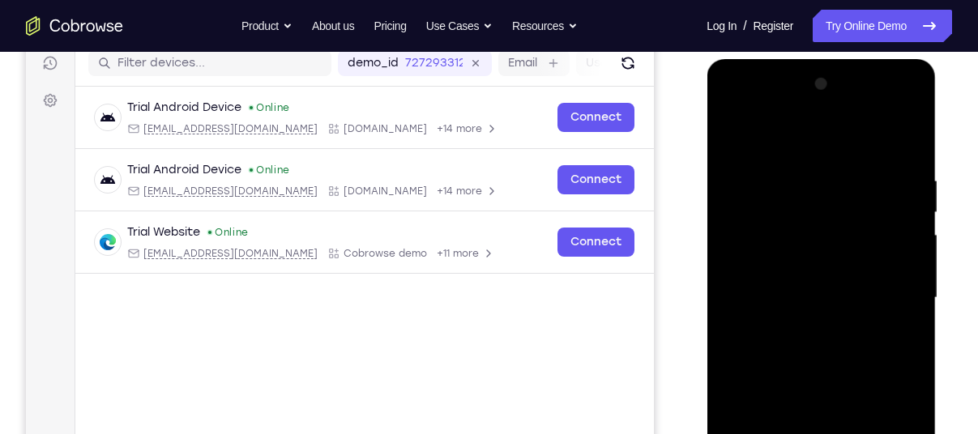
click at [808, 339] on div at bounding box center [820, 298] width 204 height 454
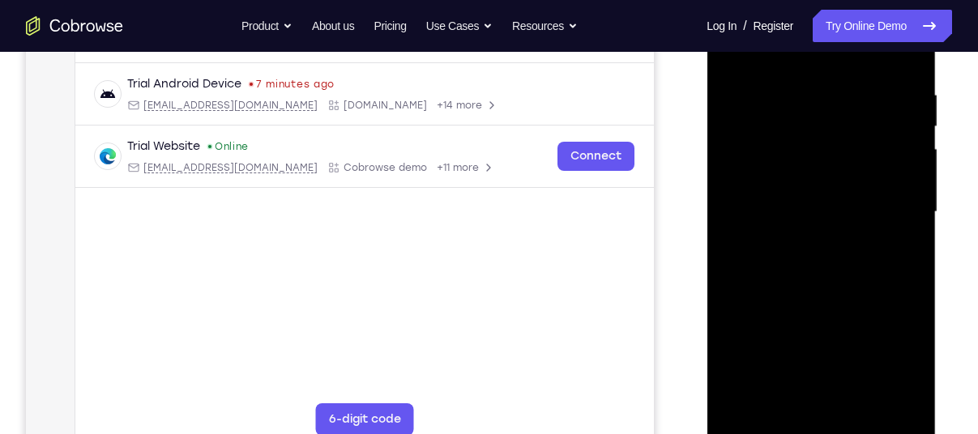
scroll to position [298, 0]
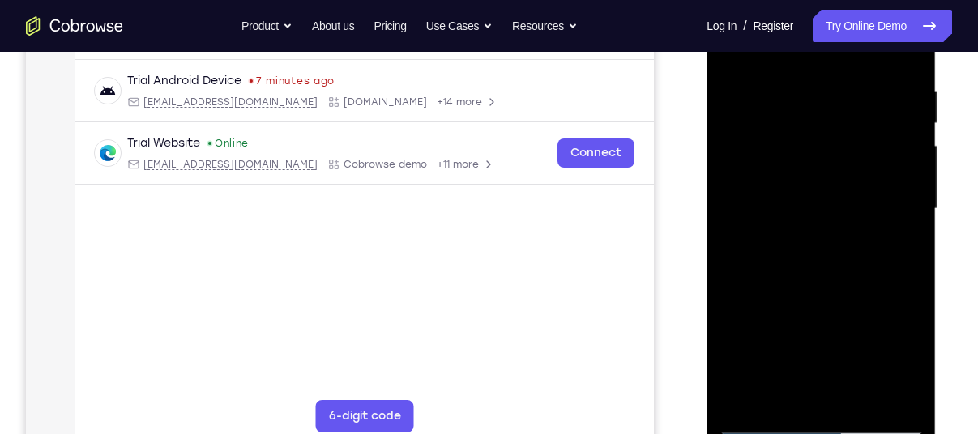
click at [816, 377] on div at bounding box center [820, 209] width 204 height 454
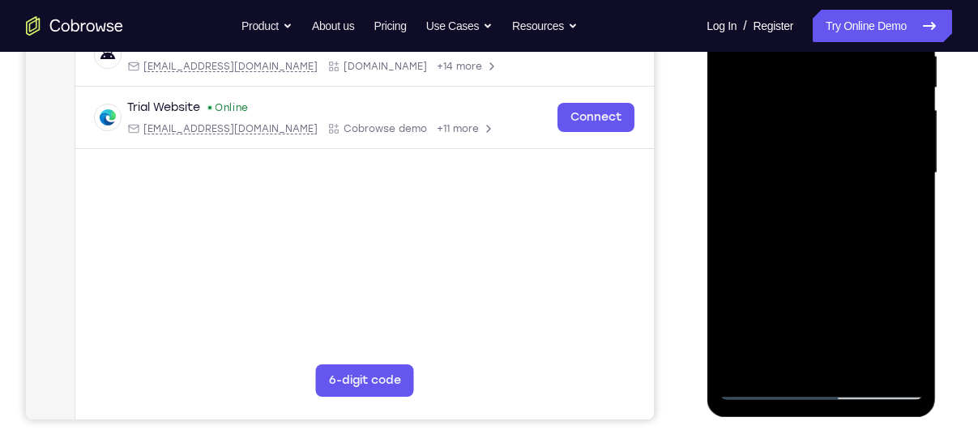
scroll to position [335, 0]
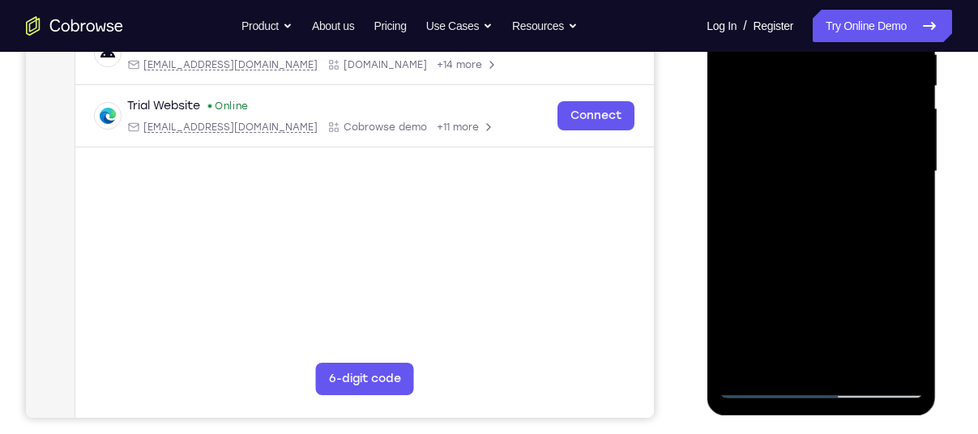
click at [819, 349] on div at bounding box center [820, 172] width 204 height 454
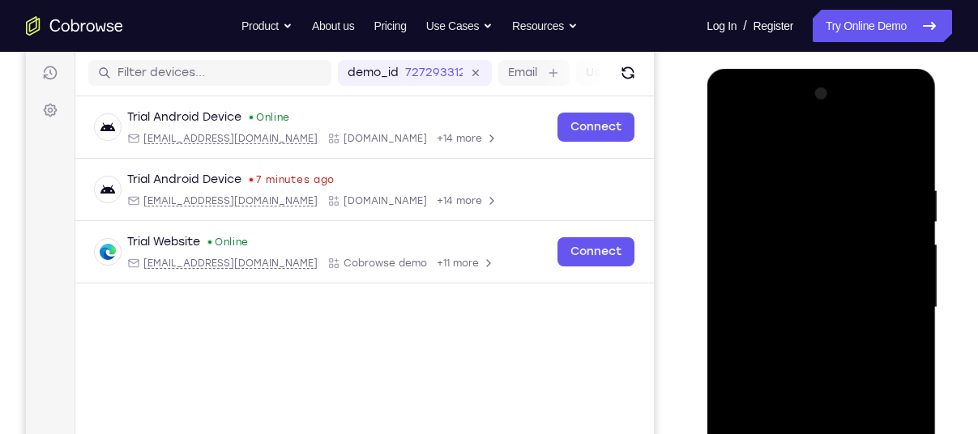
scroll to position [204, 0]
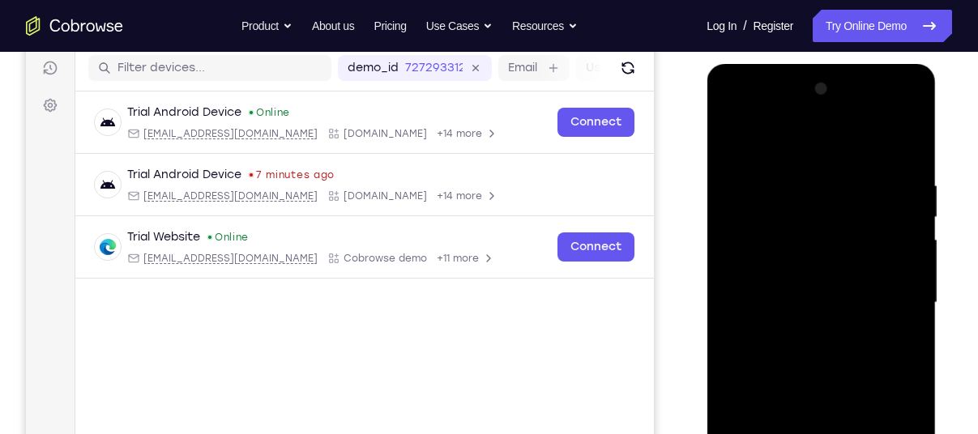
click at [876, 154] on div at bounding box center [820, 303] width 204 height 454
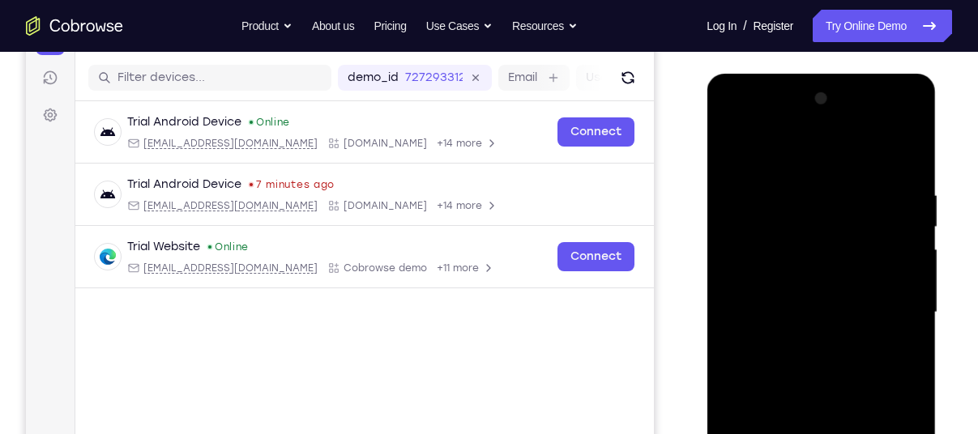
scroll to position [194, 0]
click at [740, 142] on div at bounding box center [820, 313] width 204 height 454
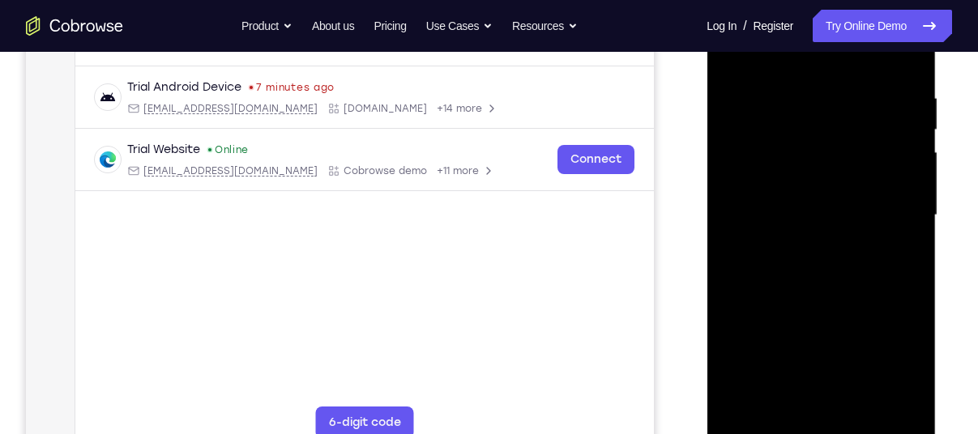
scroll to position [293, 0]
drag, startPoint x: 799, startPoint y: 292, endPoint x: 800, endPoint y: 186, distance: 105.3
click at [800, 186] on div at bounding box center [820, 214] width 204 height 454
drag, startPoint x: 813, startPoint y: 323, endPoint x: 816, endPoint y: 165, distance: 158.0
click at [816, 165] on div at bounding box center [820, 214] width 204 height 454
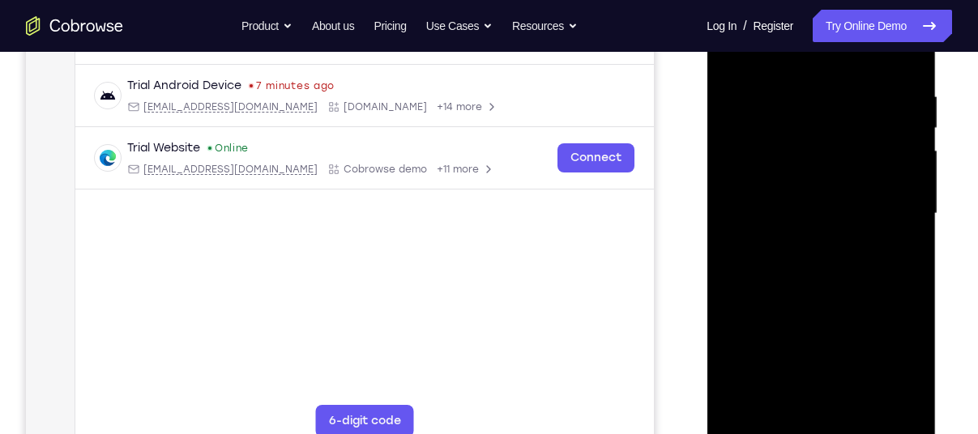
drag, startPoint x: 825, startPoint y: 319, endPoint x: 824, endPoint y: 177, distance: 141.8
click at [824, 177] on div at bounding box center [820, 214] width 204 height 454
drag, startPoint x: 837, startPoint y: 295, endPoint x: 838, endPoint y: 133, distance: 162.0
click at [838, 133] on div at bounding box center [820, 214] width 204 height 454
drag, startPoint x: 832, startPoint y: 166, endPoint x: 816, endPoint y: 60, distance: 107.3
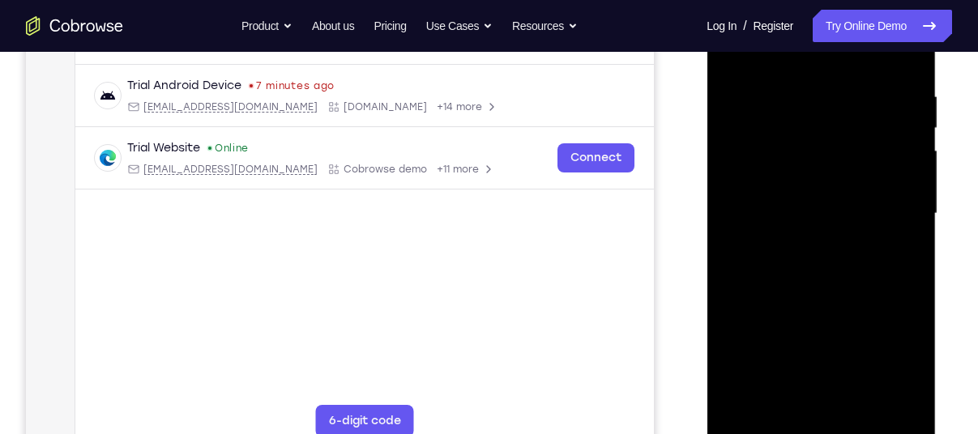
click at [816, 60] on div at bounding box center [820, 214] width 204 height 454
drag, startPoint x: 804, startPoint y: 256, endPoint x: 803, endPoint y: 67, distance: 188.7
click at [803, 67] on div at bounding box center [820, 214] width 204 height 454
drag, startPoint x: 814, startPoint y: 314, endPoint x: 817, endPoint y: 109, distance: 205.0
click at [817, 109] on div at bounding box center [820, 214] width 204 height 454
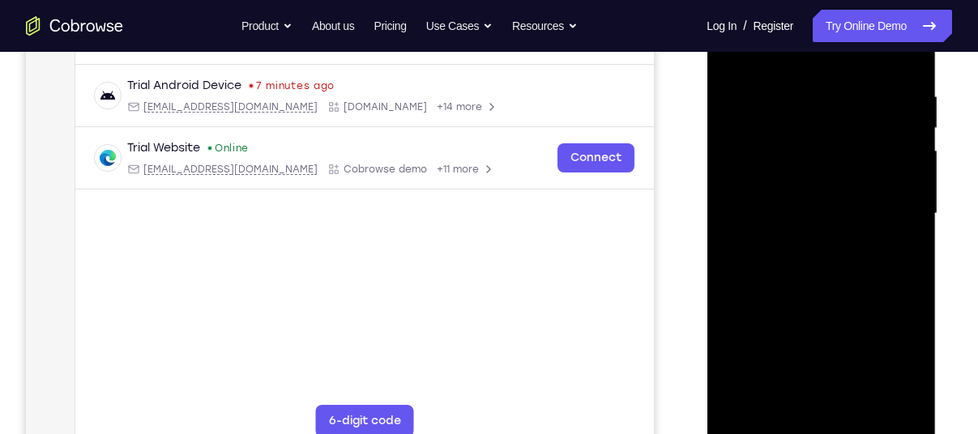
drag, startPoint x: 821, startPoint y: 347, endPoint x: 805, endPoint y: 51, distance: 296.9
click at [805, 51] on div at bounding box center [820, 214] width 204 height 454
drag, startPoint x: 810, startPoint y: 270, endPoint x: 817, endPoint y: 85, distance: 184.8
click at [817, 85] on div at bounding box center [820, 214] width 204 height 454
drag, startPoint x: 838, startPoint y: 309, endPoint x: 835, endPoint y: 96, distance: 213.1
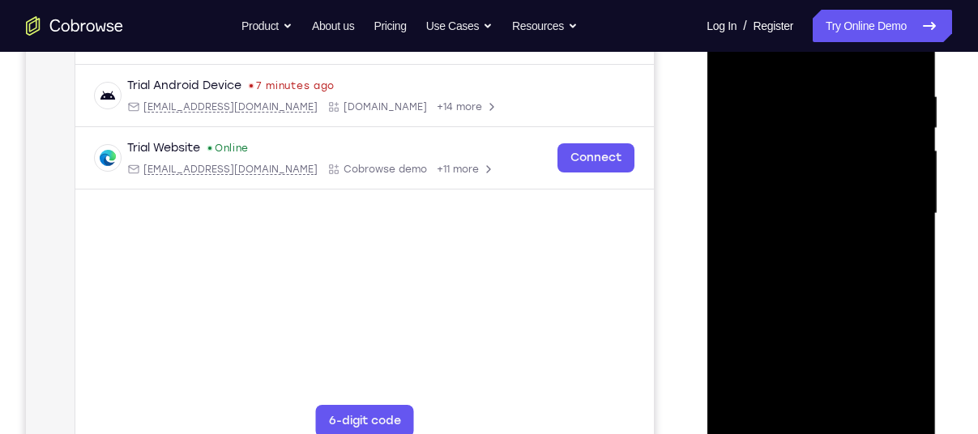
click at [835, 96] on div at bounding box center [820, 214] width 204 height 454
drag, startPoint x: 833, startPoint y: 296, endPoint x: 835, endPoint y: 115, distance: 180.6
click at [835, 115] on div at bounding box center [820, 214] width 204 height 454
drag, startPoint x: 832, startPoint y: 327, endPoint x: 829, endPoint y: 130, distance: 196.8
click at [829, 130] on div at bounding box center [820, 214] width 204 height 454
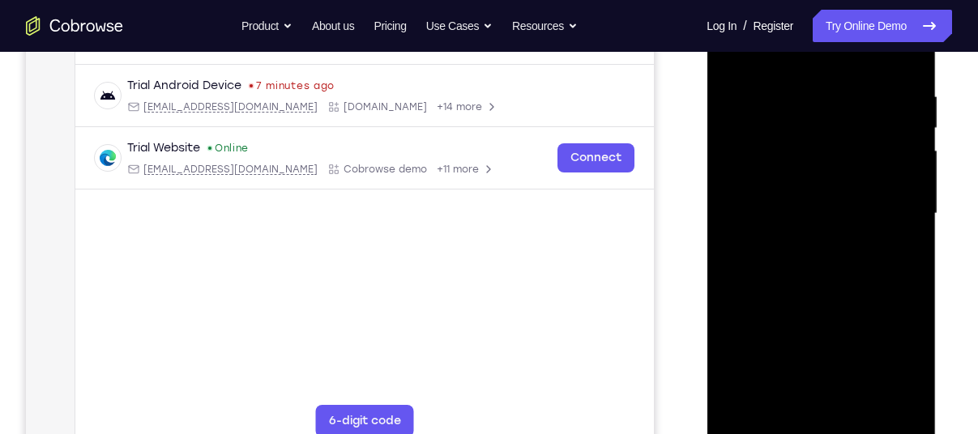
drag, startPoint x: 826, startPoint y: 383, endPoint x: 812, endPoint y: 120, distance: 263.6
click at [812, 120] on div at bounding box center [820, 214] width 204 height 454
drag, startPoint x: 805, startPoint y: 283, endPoint x: 809, endPoint y: 216, distance: 66.5
click at [809, 216] on div at bounding box center [820, 214] width 204 height 454
drag, startPoint x: 817, startPoint y: 262, endPoint x: 817, endPoint y: 24, distance: 237.3
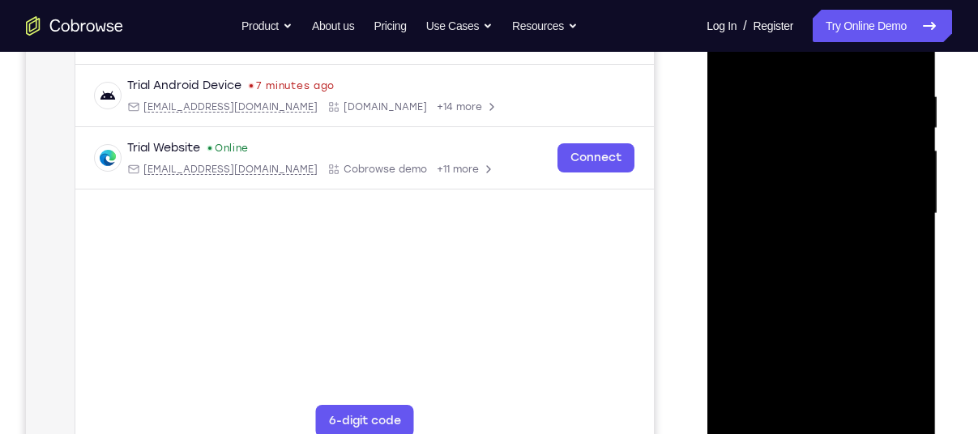
click at [817, 24] on div at bounding box center [820, 214] width 204 height 454
drag, startPoint x: 829, startPoint y: 269, endPoint x: 825, endPoint y: 101, distance: 167.7
click at [825, 101] on div at bounding box center [820, 214] width 204 height 454
drag, startPoint x: 837, startPoint y: 343, endPoint x: 829, endPoint y: 188, distance: 154.9
click at [829, 188] on div at bounding box center [820, 214] width 204 height 454
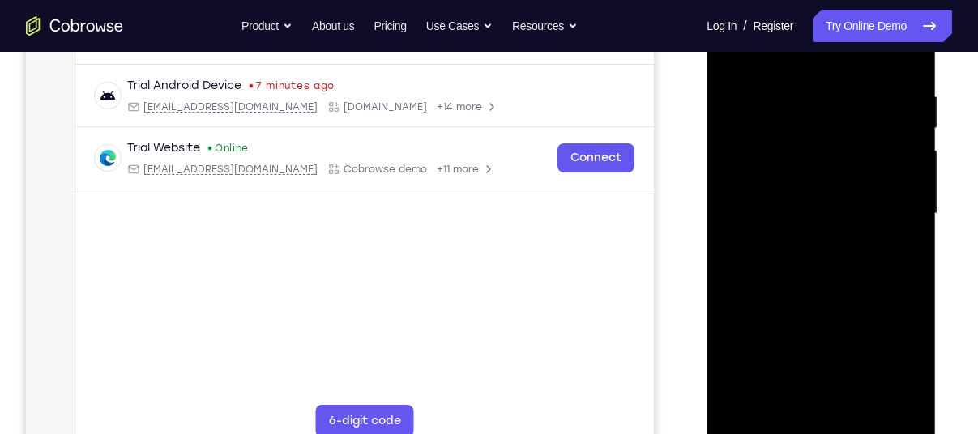
click at [806, 212] on div at bounding box center [820, 214] width 204 height 454
drag, startPoint x: 818, startPoint y: 339, endPoint x: 817, endPoint y: 249, distance: 90.7
click at [817, 249] on div at bounding box center [820, 214] width 204 height 454
drag, startPoint x: 808, startPoint y: 295, endPoint x: 819, endPoint y: 178, distance: 117.1
click at [819, 178] on div at bounding box center [820, 214] width 204 height 454
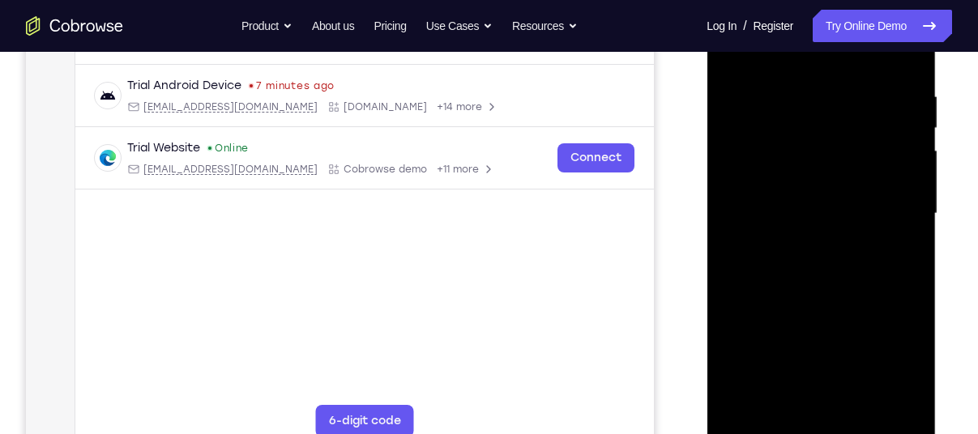
drag, startPoint x: 835, startPoint y: 361, endPoint x: 832, endPoint y: 177, distance: 183.9
click at [832, 177] on div at bounding box center [820, 214] width 204 height 454
drag, startPoint x: 832, startPoint y: 312, endPoint x: 846, endPoint y: 126, distance: 186.9
click at [846, 126] on div at bounding box center [820, 214] width 204 height 454
drag, startPoint x: 827, startPoint y: 325, endPoint x: 823, endPoint y: 32, distance: 293.2
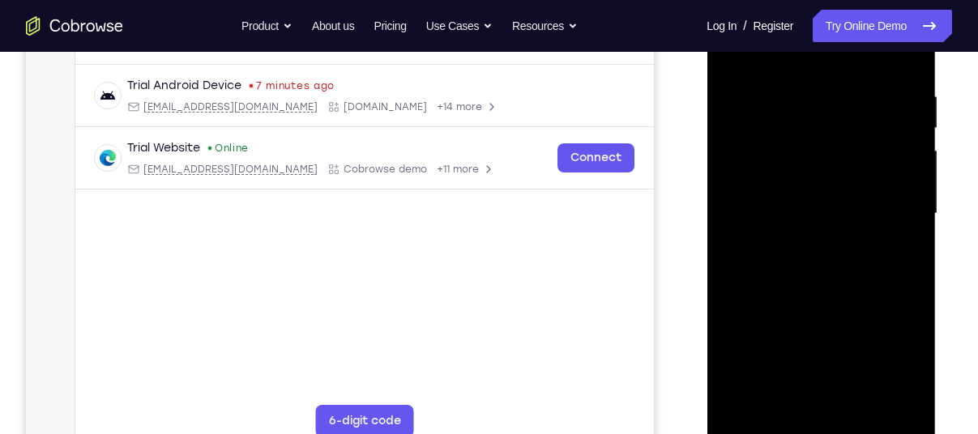
click at [823, 32] on div at bounding box center [820, 214] width 204 height 454
drag, startPoint x: 809, startPoint y: 279, endPoint x: 816, endPoint y: 174, distance: 105.5
click at [816, 174] on div at bounding box center [820, 214] width 204 height 454
drag, startPoint x: 812, startPoint y: 302, endPoint x: 812, endPoint y: 249, distance: 53.5
click at [812, 249] on div at bounding box center [820, 214] width 204 height 454
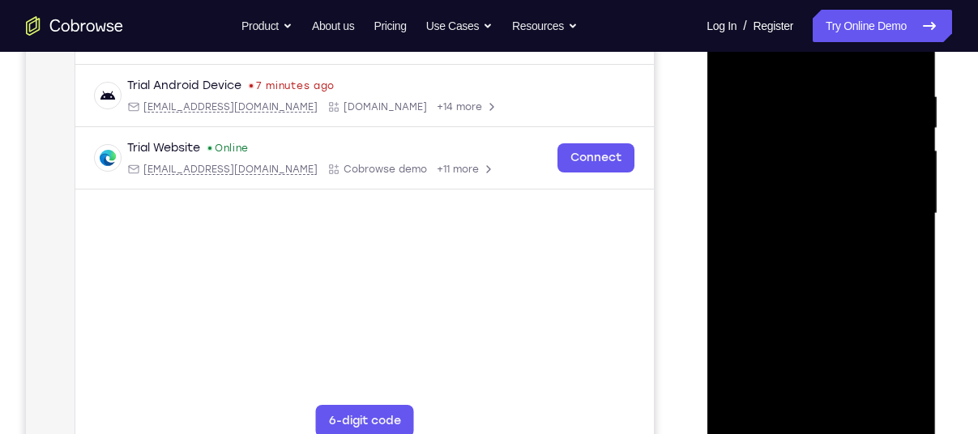
drag, startPoint x: 810, startPoint y: 305, endPoint x: 829, endPoint y: 126, distance: 180.0
click at [829, 126] on div at bounding box center [820, 214] width 204 height 454
drag, startPoint x: 818, startPoint y: 301, endPoint x: 820, endPoint y: 151, distance: 149.0
click at [820, 151] on div at bounding box center [820, 214] width 204 height 454
drag, startPoint x: 816, startPoint y: 234, endPoint x: 811, endPoint y: 181, distance: 53.0
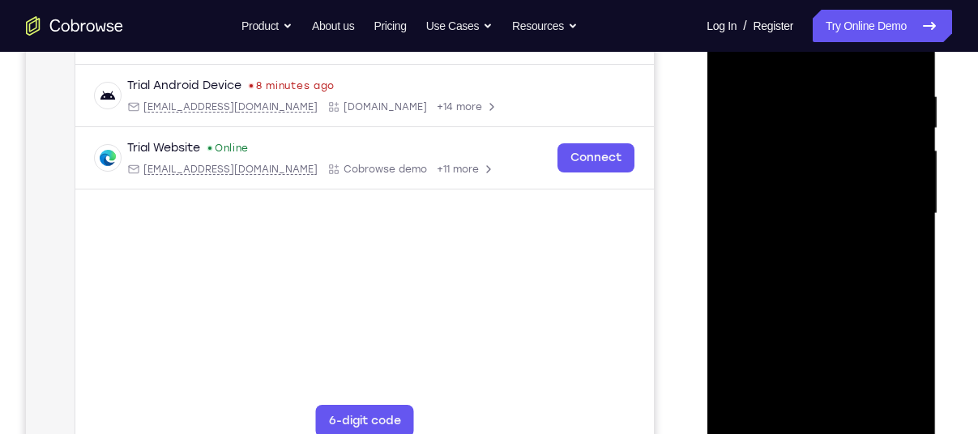
click at [811, 181] on div at bounding box center [820, 214] width 204 height 454
drag, startPoint x: 807, startPoint y: 293, endPoint x: 806, endPoint y: 232, distance: 61.6
click at [806, 232] on div at bounding box center [820, 214] width 204 height 454
drag, startPoint x: 806, startPoint y: 308, endPoint x: 807, endPoint y: 92, distance: 216.3
click at [807, 92] on div at bounding box center [820, 214] width 204 height 454
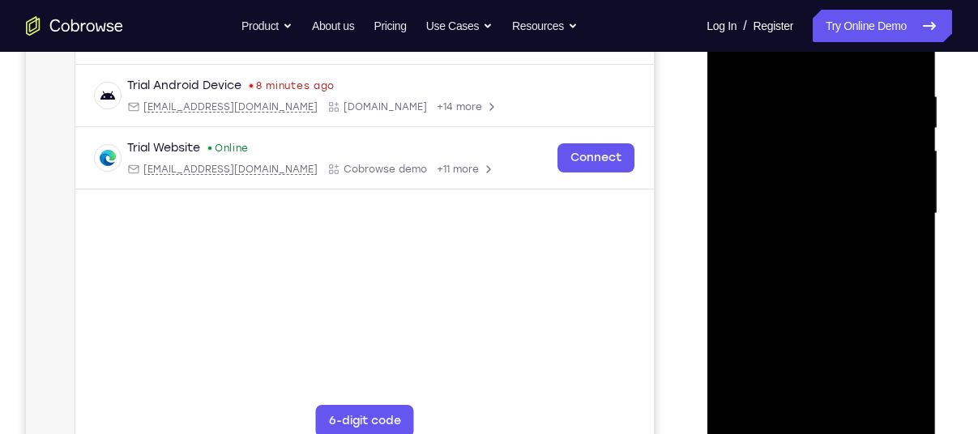
drag, startPoint x: 815, startPoint y: 259, endPoint x: 825, endPoint y: 98, distance: 161.5
click at [825, 98] on div at bounding box center [820, 214] width 204 height 454
drag, startPoint x: 823, startPoint y: 280, endPoint x: 841, endPoint y: 185, distance: 96.4
click at [841, 185] on div at bounding box center [820, 214] width 204 height 454
drag, startPoint x: 833, startPoint y: 262, endPoint x: 834, endPoint y: 179, distance: 82.6
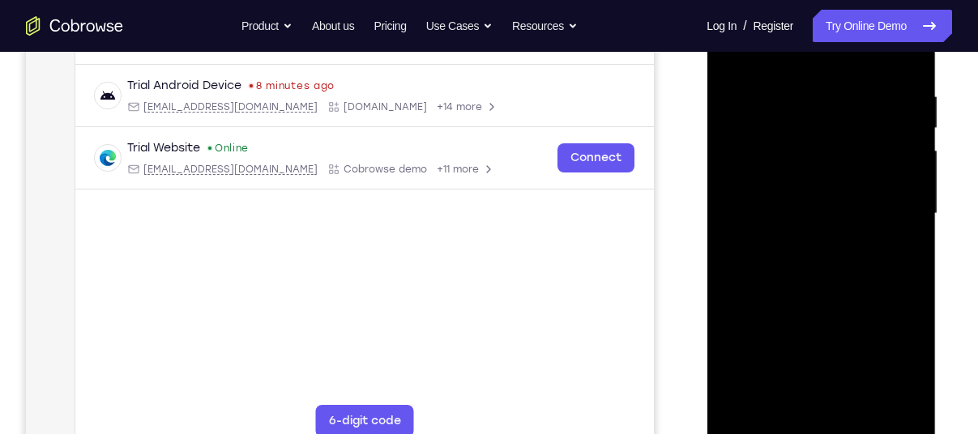
click at [834, 179] on div at bounding box center [820, 214] width 204 height 454
drag, startPoint x: 825, startPoint y: 245, endPoint x: 815, endPoint y: 98, distance: 147.8
click at [815, 98] on div at bounding box center [820, 214] width 204 height 454
drag, startPoint x: 818, startPoint y: 255, endPoint x: 808, endPoint y: 66, distance: 189.8
click at [808, 66] on div at bounding box center [820, 214] width 204 height 454
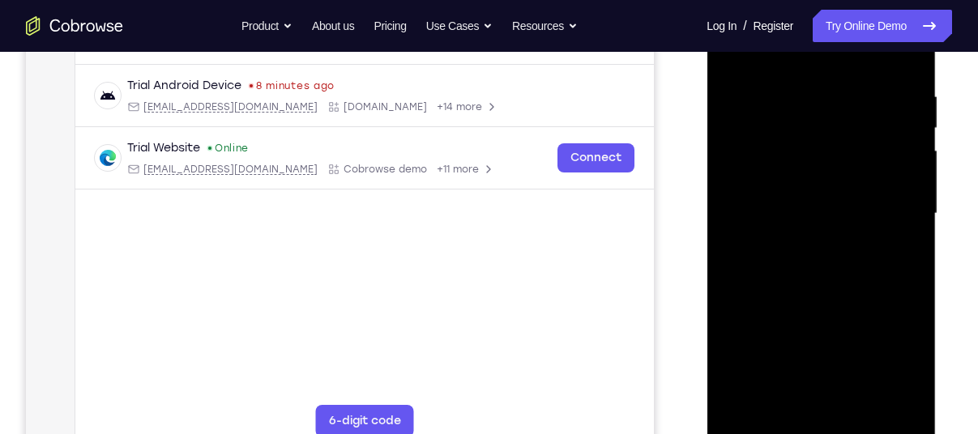
drag, startPoint x: 804, startPoint y: 255, endPoint x: 810, endPoint y: 167, distance: 88.5
click at [810, 167] on div at bounding box center [820, 214] width 204 height 454
drag, startPoint x: 795, startPoint y: 322, endPoint x: 805, endPoint y: 258, distance: 64.7
click at [805, 258] on div at bounding box center [820, 214] width 204 height 454
drag, startPoint x: 828, startPoint y: 311, endPoint x: 810, endPoint y: 99, distance: 213.0
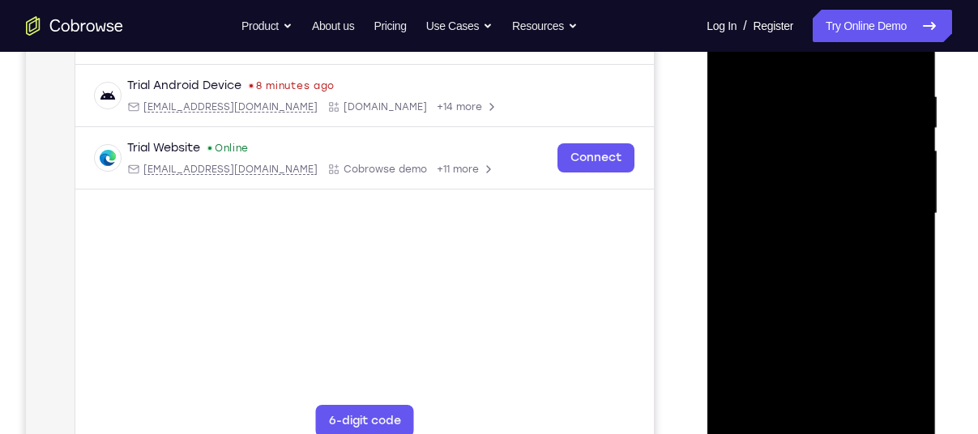
click at [810, 99] on div at bounding box center [820, 214] width 204 height 454
drag, startPoint x: 825, startPoint y: 221, endPoint x: 831, endPoint y: 83, distance: 138.7
click at [831, 83] on div at bounding box center [820, 214] width 204 height 454
drag, startPoint x: 831, startPoint y: 274, endPoint x: 838, endPoint y: 202, distance: 72.5
click at [838, 202] on div at bounding box center [820, 214] width 204 height 454
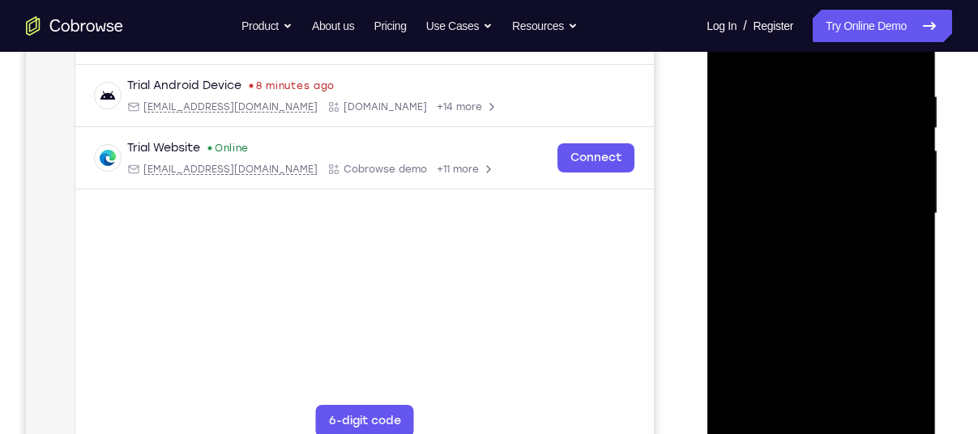
drag, startPoint x: 812, startPoint y: 248, endPoint x: 819, endPoint y: 211, distance: 38.0
click at [819, 211] on div at bounding box center [820, 214] width 204 height 454
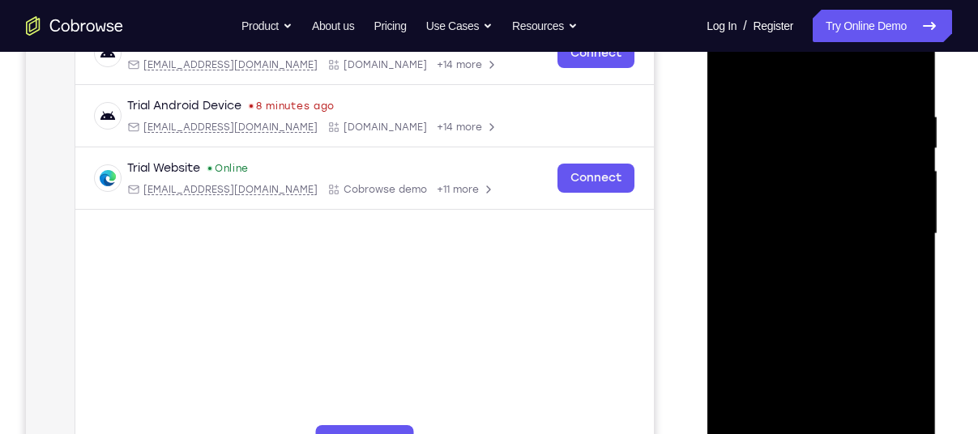
scroll to position [275, 0]
drag, startPoint x: 812, startPoint y: 288, endPoint x: 819, endPoint y: 219, distance: 70.0
click at [819, 219] on div at bounding box center [820, 233] width 204 height 454
drag, startPoint x: 810, startPoint y: 288, endPoint x: 815, endPoint y: 160, distance: 127.3
click at [815, 160] on div at bounding box center [820, 233] width 204 height 454
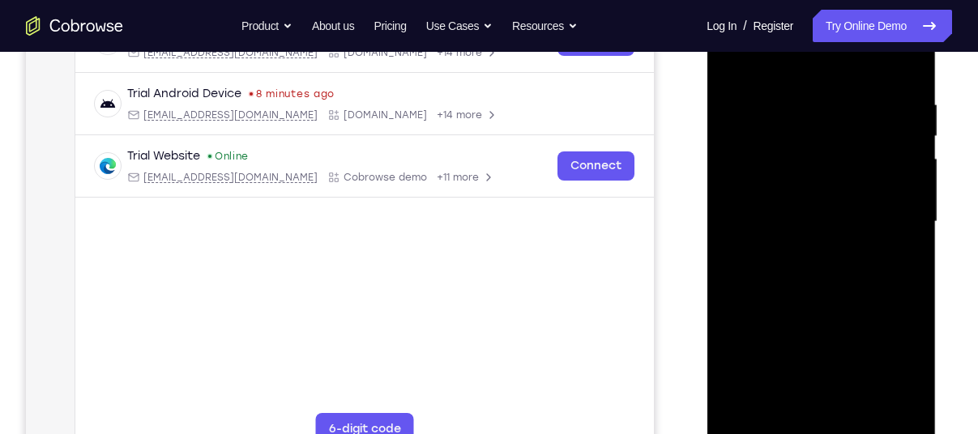
scroll to position [309, 0]
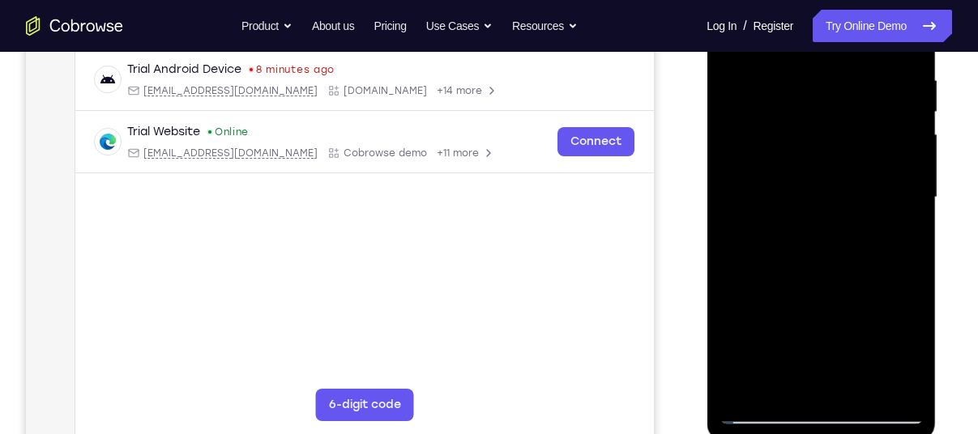
drag, startPoint x: 814, startPoint y: 254, endPoint x: 813, endPoint y: 190, distance: 64.8
click at [813, 190] on div at bounding box center [820, 198] width 204 height 454
drag, startPoint x: 808, startPoint y: 259, endPoint x: 810, endPoint y: 131, distance: 128.0
click at [810, 131] on div at bounding box center [820, 198] width 204 height 454
drag, startPoint x: 808, startPoint y: 247, endPoint x: 809, endPoint y: 208, distance: 38.9
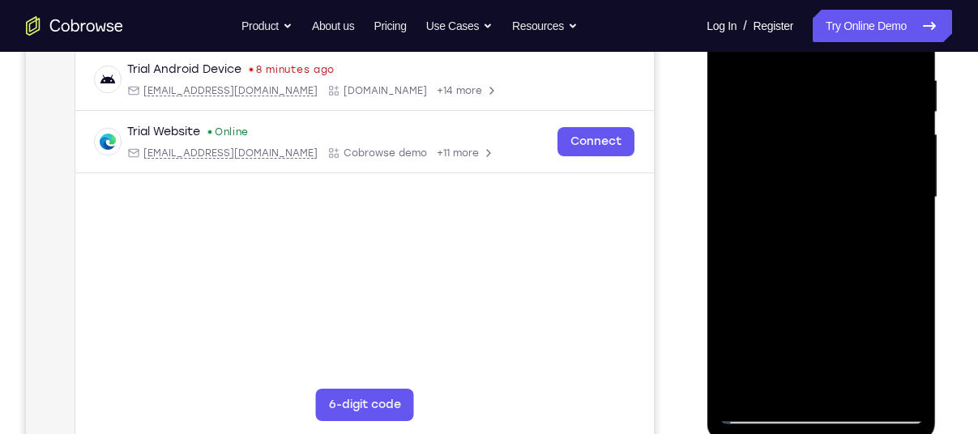
click at [809, 208] on div at bounding box center [820, 198] width 204 height 454
drag, startPoint x: 811, startPoint y: 274, endPoint x: 831, endPoint y: 87, distance: 188.2
click at [831, 87] on div at bounding box center [820, 198] width 204 height 454
drag, startPoint x: 821, startPoint y: 216, endPoint x: 833, endPoint y: 114, distance: 102.7
click at [833, 114] on div at bounding box center [820, 198] width 204 height 454
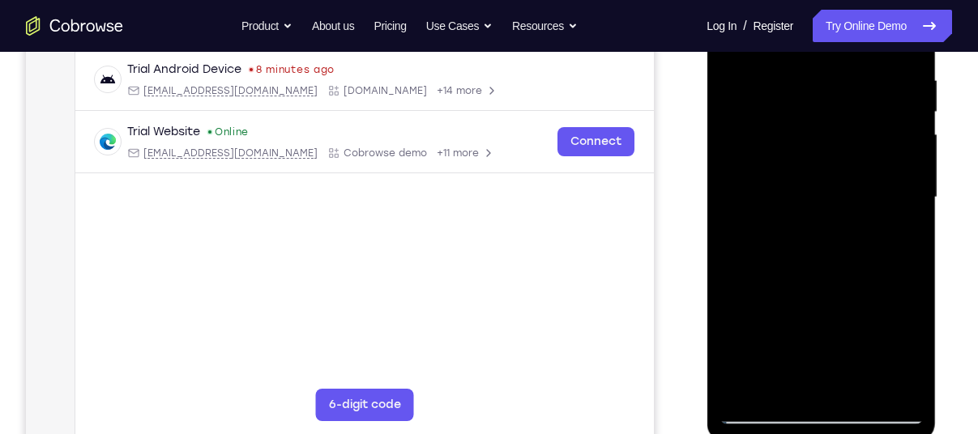
drag, startPoint x: 819, startPoint y: 264, endPoint x: 821, endPoint y: 126, distance: 138.5
click at [821, 126] on div at bounding box center [820, 198] width 204 height 454
drag, startPoint x: 819, startPoint y: 232, endPoint x: 841, endPoint y: 79, distance: 154.6
click at [841, 79] on div at bounding box center [820, 198] width 204 height 454
drag, startPoint x: 833, startPoint y: 241, endPoint x: 829, endPoint y: 117, distance: 124.8
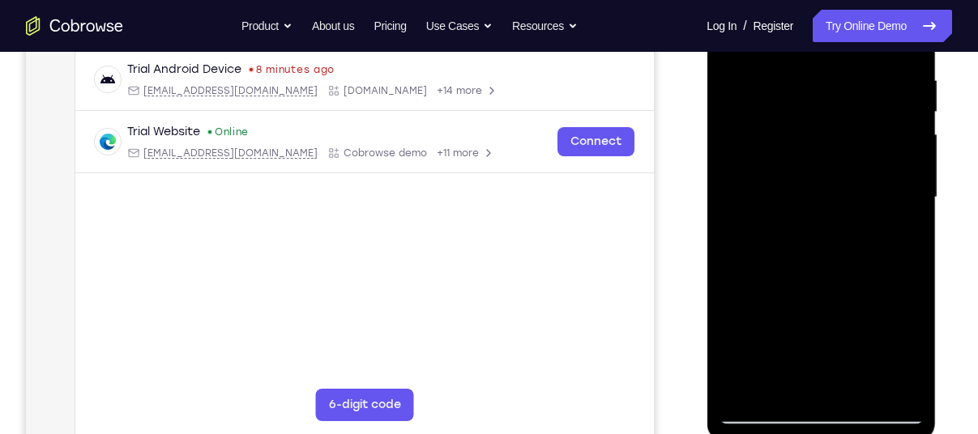
click at [829, 117] on div at bounding box center [820, 198] width 204 height 454
drag, startPoint x: 837, startPoint y: 256, endPoint x: 835, endPoint y: 156, distance: 100.5
click at [835, 156] on div at bounding box center [820, 198] width 204 height 454
